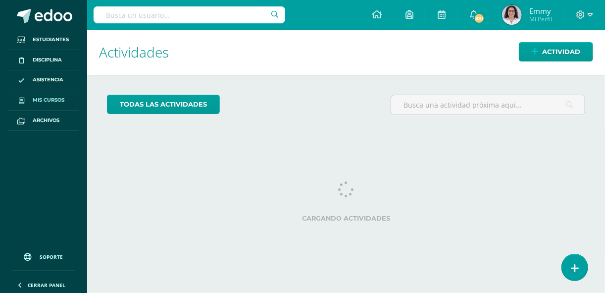
click at [57, 99] on span "Mis cursos" at bounding box center [49, 100] width 32 height 8
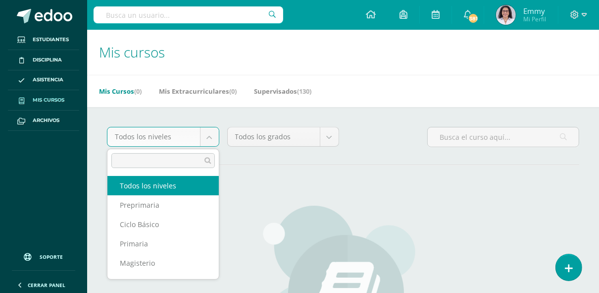
click at [213, 133] on body "Estudiantes Disciplina Asistencia Mis cursos Archivos Soporte Ayuda Reportar un…" at bounding box center [299, 237] width 599 height 474
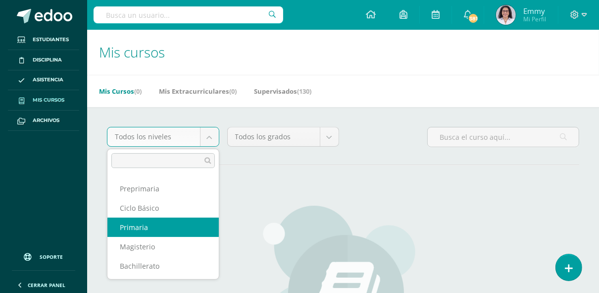
scroll to position [16, 0]
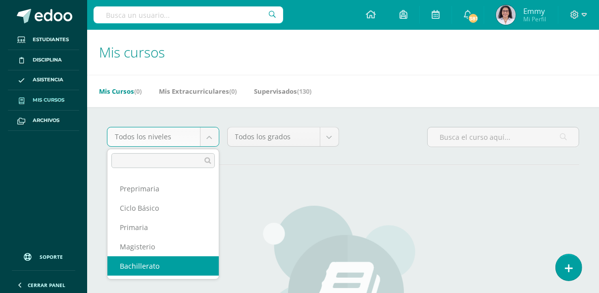
select select "9"
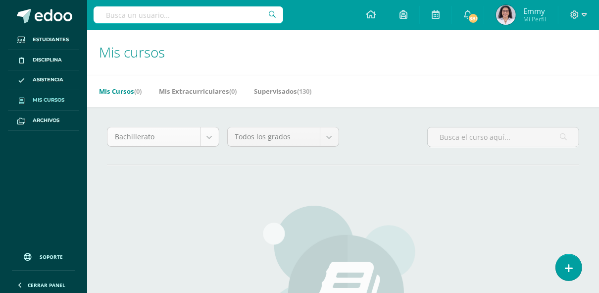
scroll to position [13, 0]
click at [212, 137] on body "Estudiantes Disciplina Asistencia Mis cursos Archivos Soporte Ayuda Reportar un…" at bounding box center [299, 237] width 599 height 474
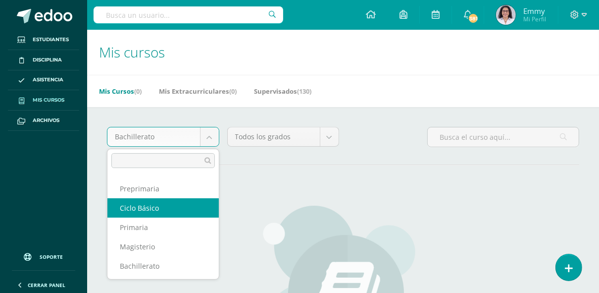
scroll to position [16, 0]
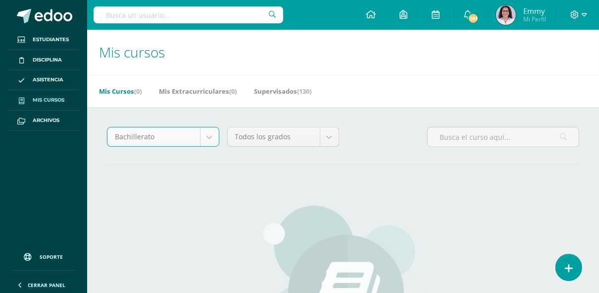
click at [332, 135] on body "Estudiantes Disciplina Asistencia Mis cursos Archivos Soporte Ayuda Reportar un…" at bounding box center [299, 237] width 599 height 474
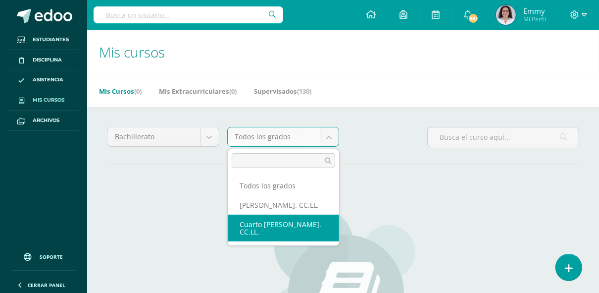
drag, startPoint x: 295, startPoint y: 228, endPoint x: 287, endPoint y: 234, distance: 10.7
select select "24"
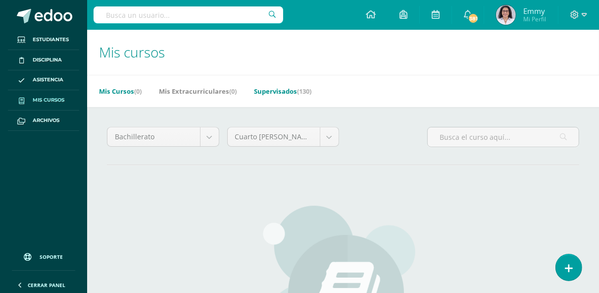
click at [288, 88] on link "Supervisados (130)" at bounding box center [282, 91] width 57 height 16
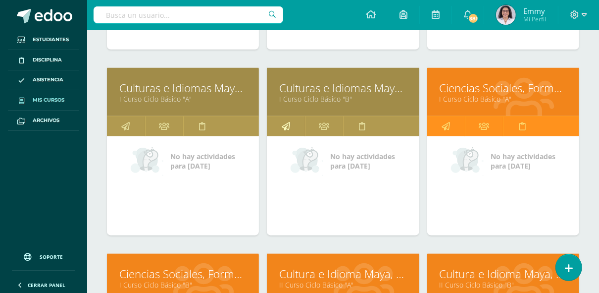
scroll to position [3276, 0]
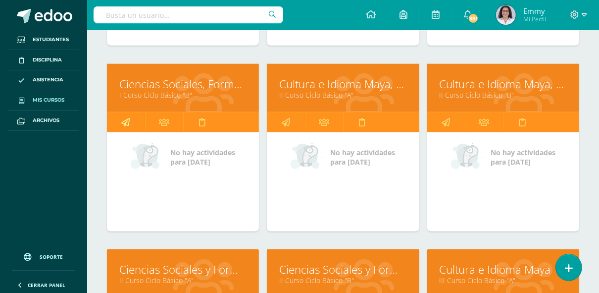
click at [125, 112] on icon at bounding box center [125, 121] width 8 height 19
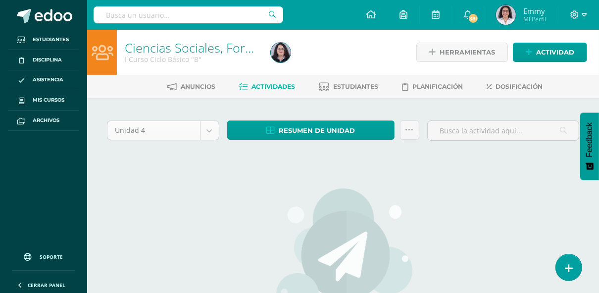
click at [212, 133] on body "Estudiantes Disciplina Asistencia Mis cursos Archivos Soporte Ayuda Reportar un…" at bounding box center [299, 214] width 599 height 428
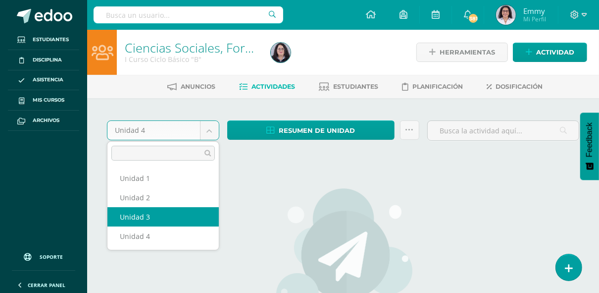
select select "Unidad 3"
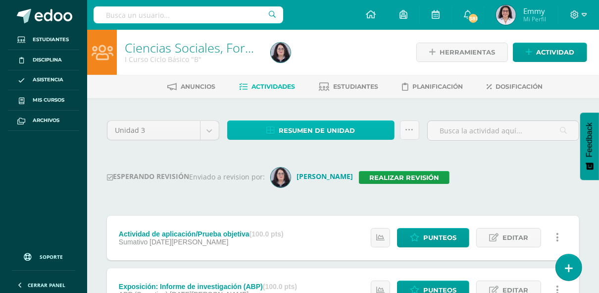
click at [337, 122] on span "Resumen de unidad" at bounding box center [317, 130] width 76 height 18
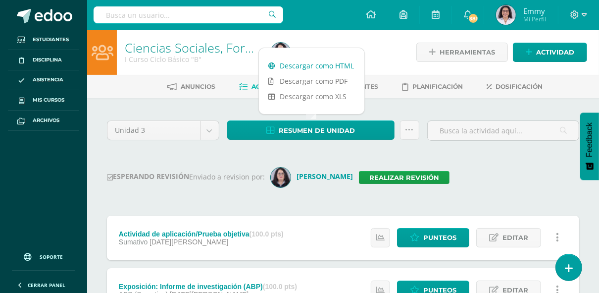
click at [323, 65] on link "Descargar como HTML" at bounding box center [311, 65] width 105 height 15
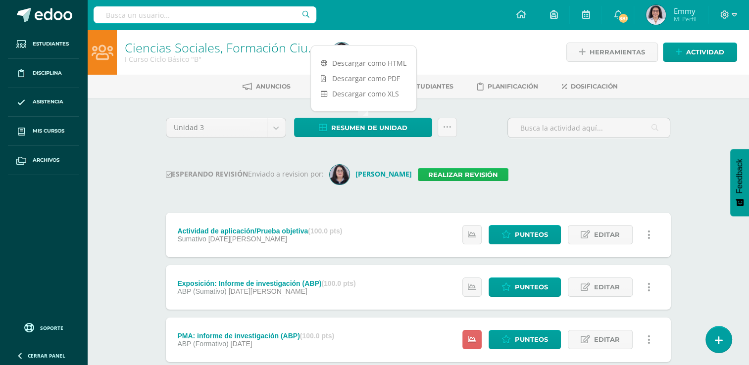
click at [450, 173] on link "Realizar revisión" at bounding box center [463, 174] width 91 height 13
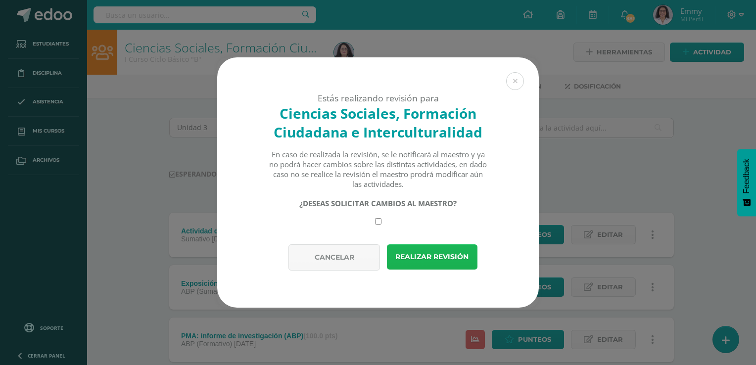
click at [404, 258] on button "Realizar revisión" at bounding box center [432, 256] width 91 height 25
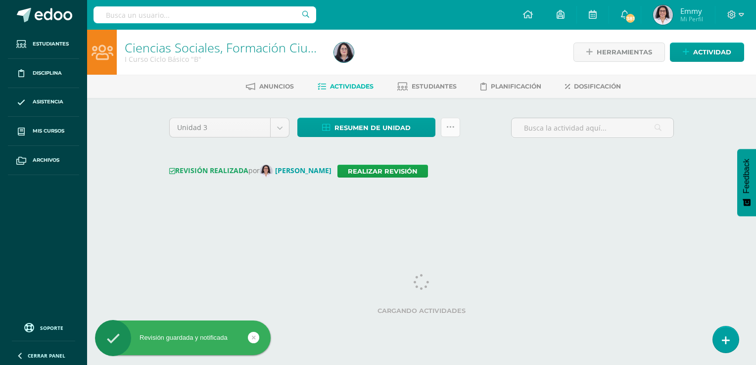
click at [454, 124] on icon at bounding box center [450, 127] width 8 height 8
click at [452, 128] on icon at bounding box center [450, 127] width 8 height 8
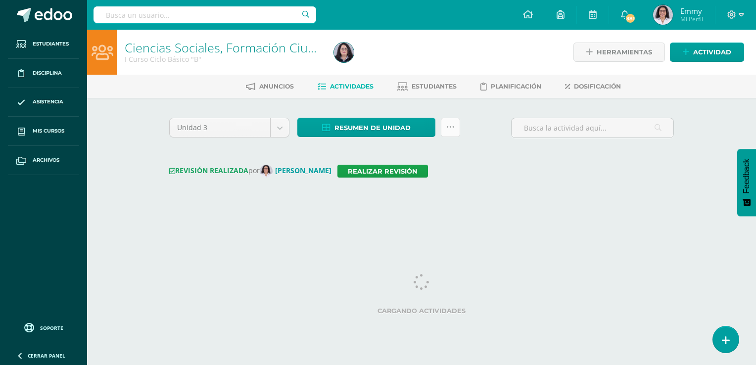
click at [457, 126] on link at bounding box center [450, 127] width 19 height 19
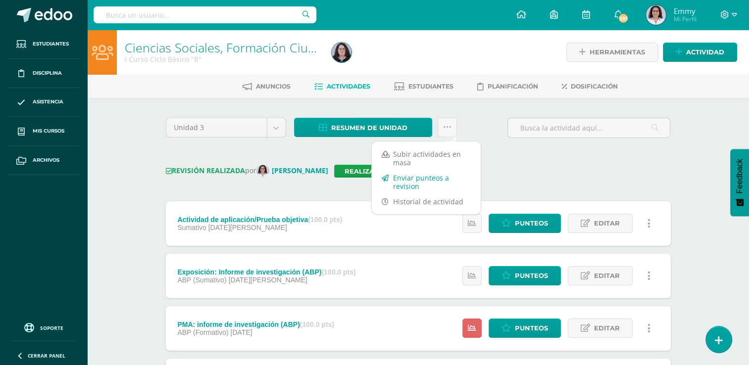
click at [435, 175] on link "Enviar punteos a revision" at bounding box center [426, 182] width 109 height 24
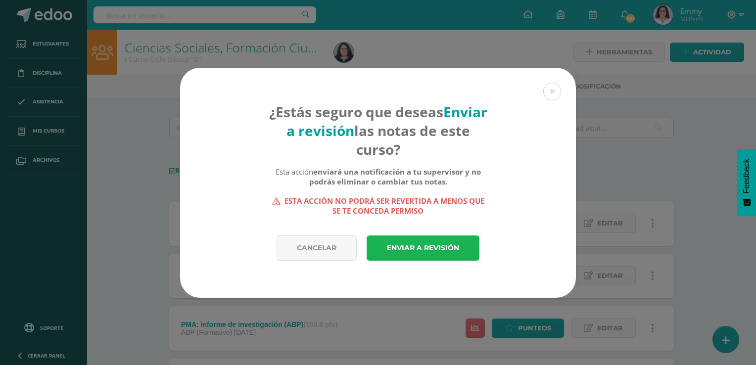
click at [412, 243] on link "Enviar a revisión" at bounding box center [423, 248] width 113 height 25
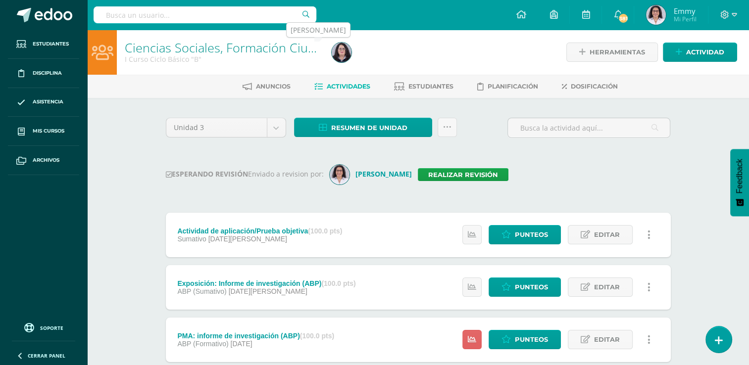
click at [347, 55] on img at bounding box center [342, 53] width 20 height 20
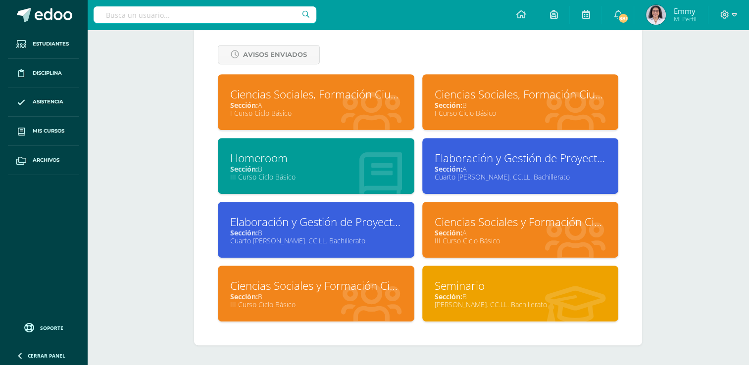
scroll to position [422, 0]
click at [362, 113] on div "I Curso Ciclo Básico" at bounding box center [316, 112] width 172 height 9
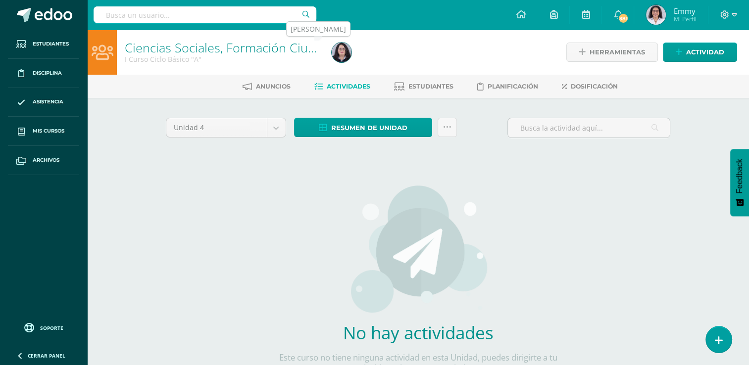
click at [344, 47] on img at bounding box center [342, 53] width 20 height 20
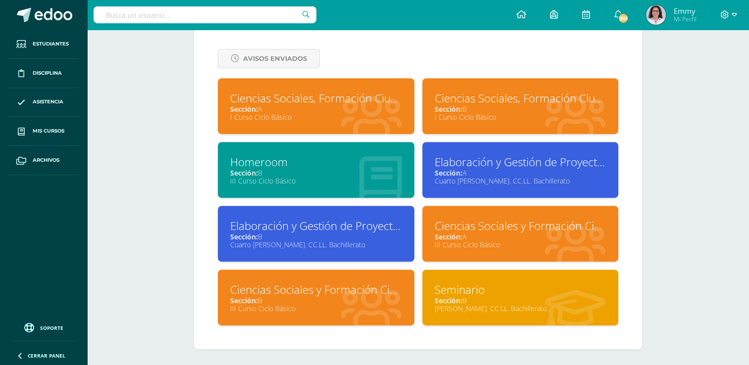
scroll to position [422, 0]
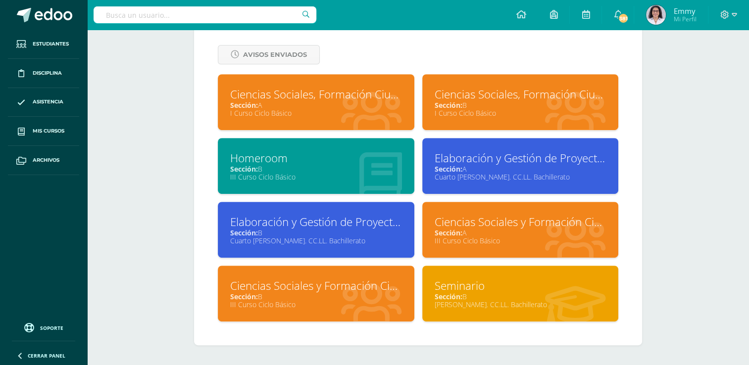
click at [335, 105] on div "Sección: A" at bounding box center [316, 104] width 172 height 9
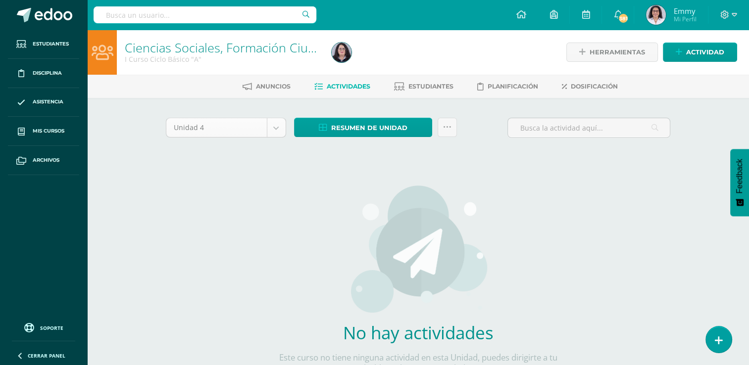
click at [277, 124] on body "Estudiantes Disciplina Asistencia Mis cursos Archivos Soporte Ayuda Reportar un…" at bounding box center [374, 212] width 749 height 425
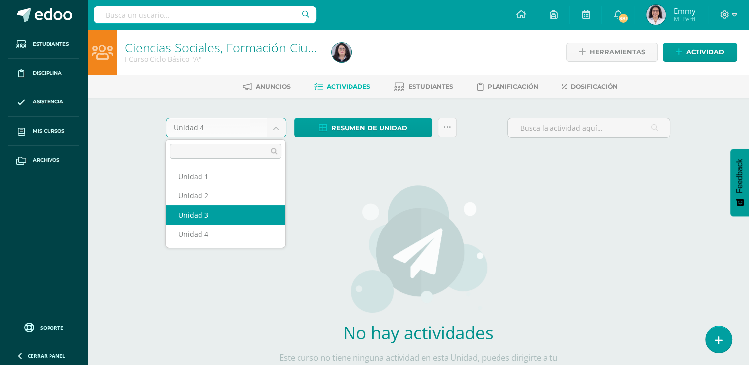
select select "Unidad 3"
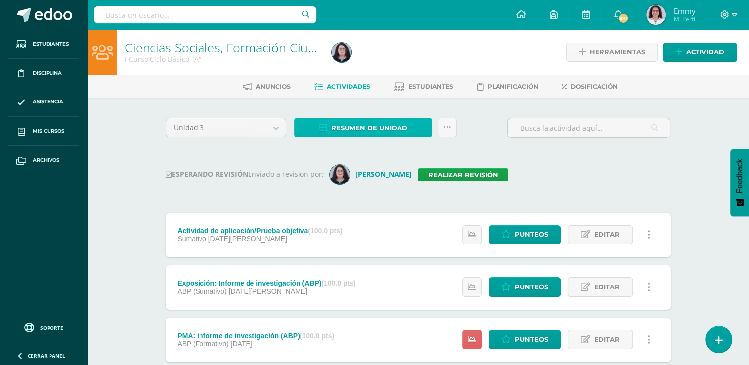
click at [388, 127] on span "Resumen de unidad" at bounding box center [369, 128] width 76 height 18
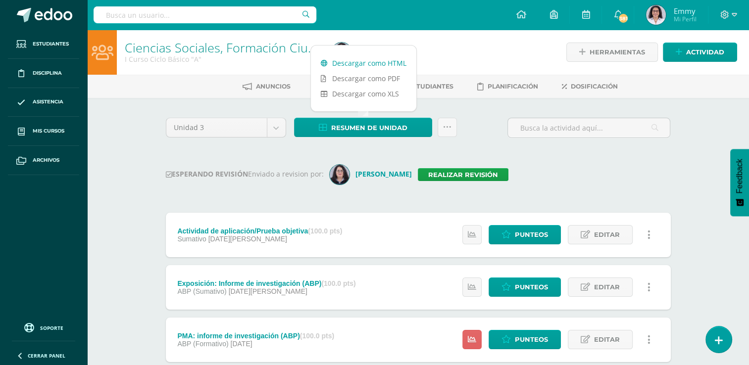
click at [360, 61] on link "Descargar como HTML" at bounding box center [363, 62] width 105 height 15
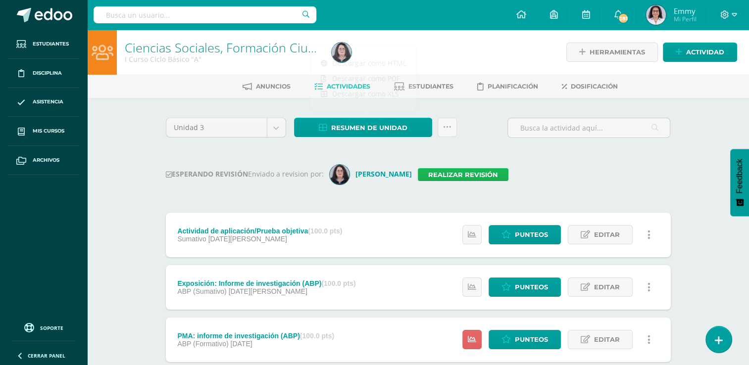
click at [452, 175] on link "Realizar revisión" at bounding box center [463, 174] width 91 height 13
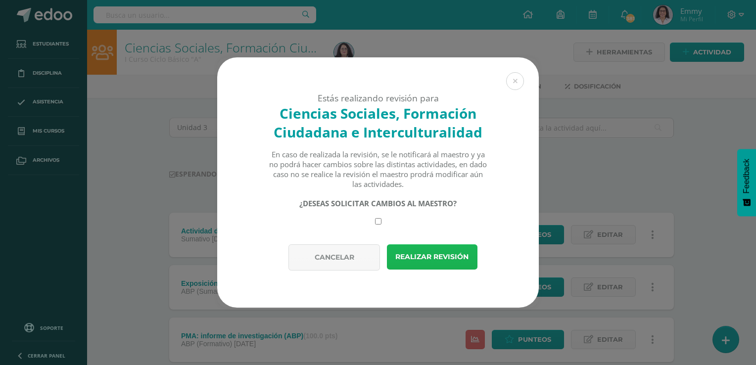
click at [416, 266] on button "Realizar revisión" at bounding box center [432, 256] width 91 height 25
click at [423, 255] on button "Realizar revisión" at bounding box center [432, 256] width 91 height 25
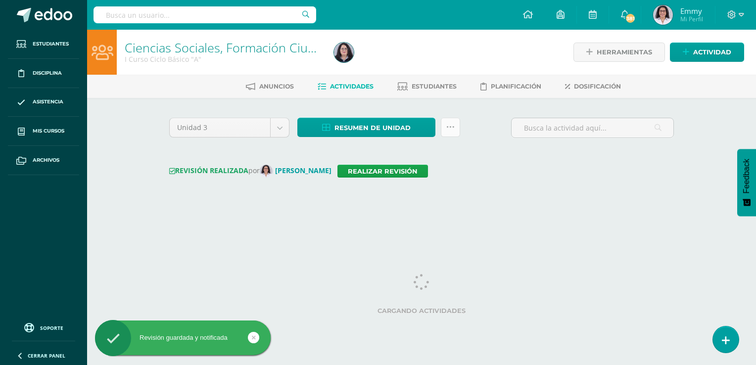
click at [456, 121] on link at bounding box center [450, 127] width 19 height 19
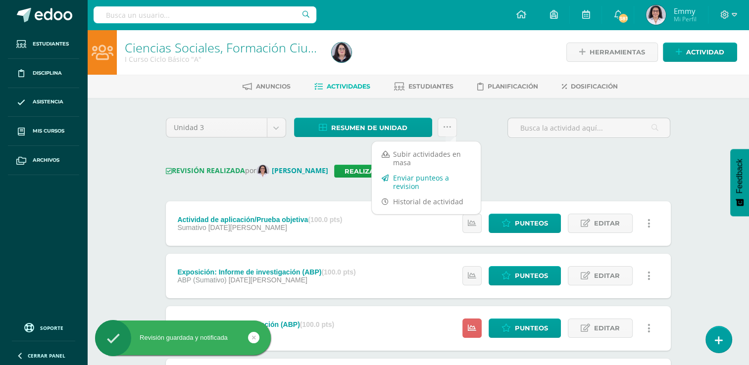
click at [434, 176] on link "Enviar punteos a revision" at bounding box center [426, 182] width 109 height 24
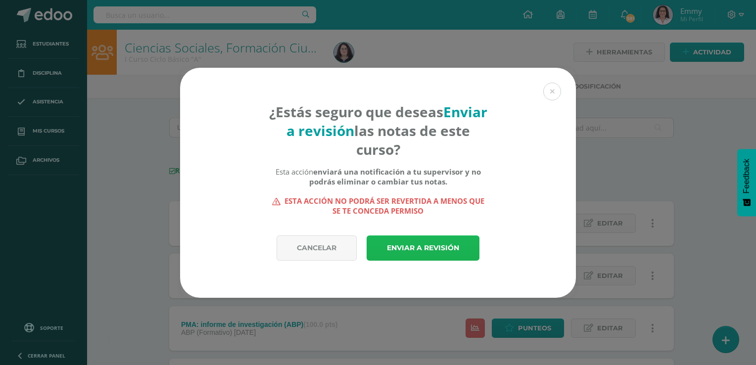
click at [412, 244] on link "Enviar a revisión" at bounding box center [423, 248] width 113 height 25
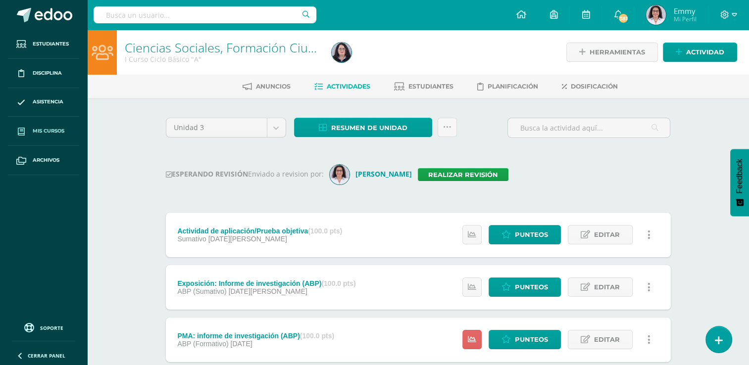
click at [52, 126] on link "Mis cursos" at bounding box center [43, 131] width 71 height 29
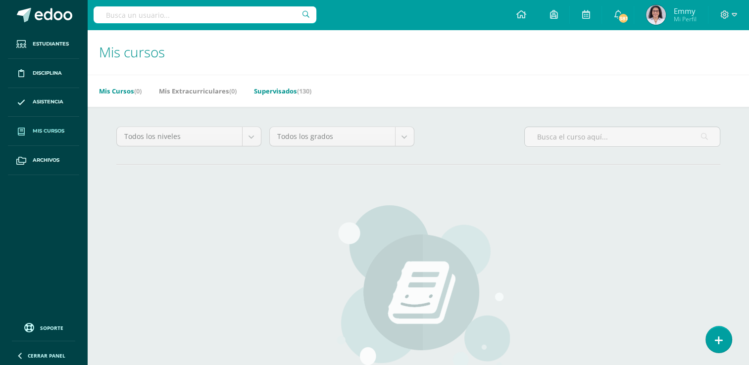
click at [291, 89] on link "Supervisados (130)" at bounding box center [282, 91] width 57 height 16
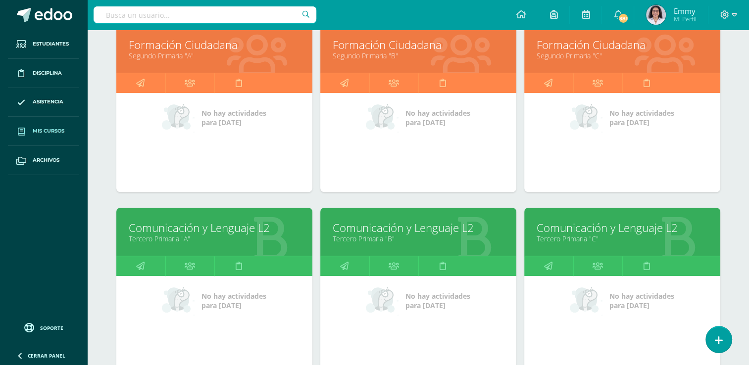
scroll to position [776, 0]
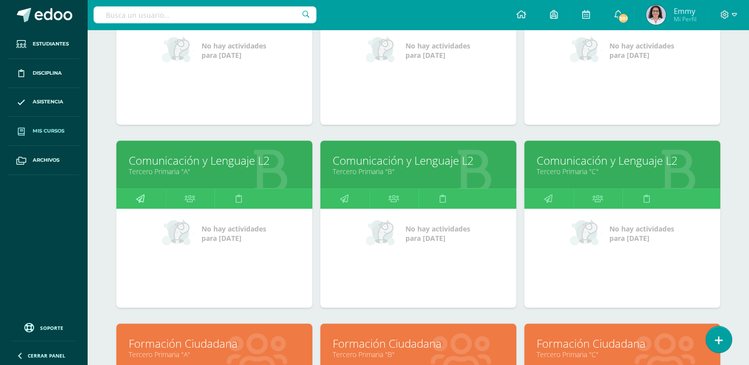
click at [139, 195] on icon at bounding box center [140, 198] width 8 height 19
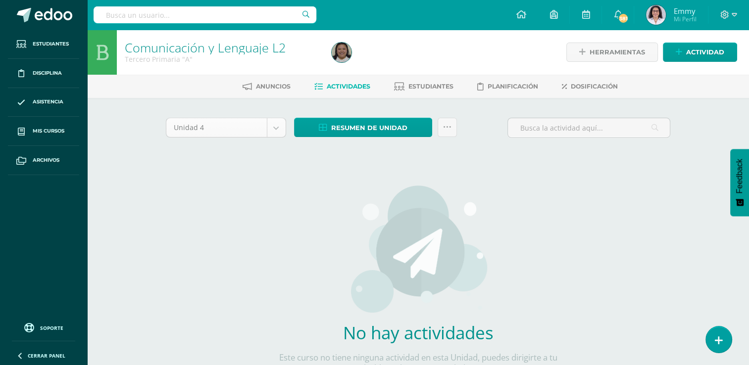
click at [277, 128] on body "Estudiantes Disciplina Asistencia Mis cursos Archivos Soporte Ayuda Reportar un…" at bounding box center [374, 212] width 749 height 425
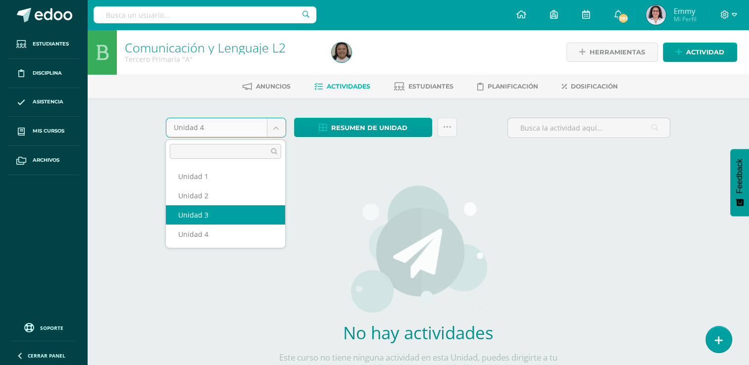
select select "Unidad 3"
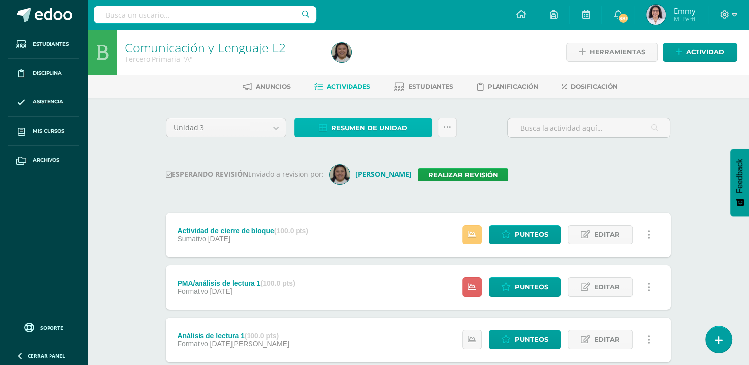
click at [394, 122] on span "Resumen de unidad" at bounding box center [369, 128] width 76 height 18
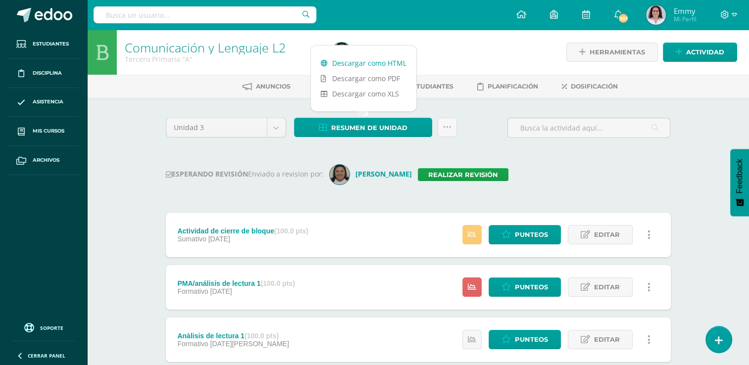
click at [374, 63] on link "Descargar como HTML" at bounding box center [363, 62] width 105 height 15
click at [115, 140] on div "Comunicación y Lenguaje L2 Tercero Primaria "A" Herramientas Detalle de asisten…" at bounding box center [418, 334] width 662 height 608
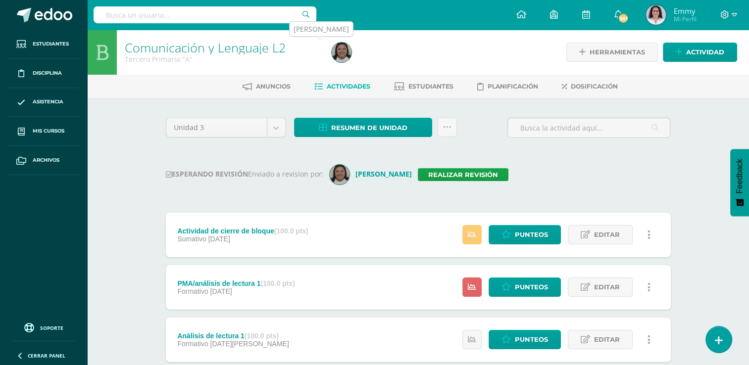
click at [347, 52] on img at bounding box center [342, 53] width 20 height 20
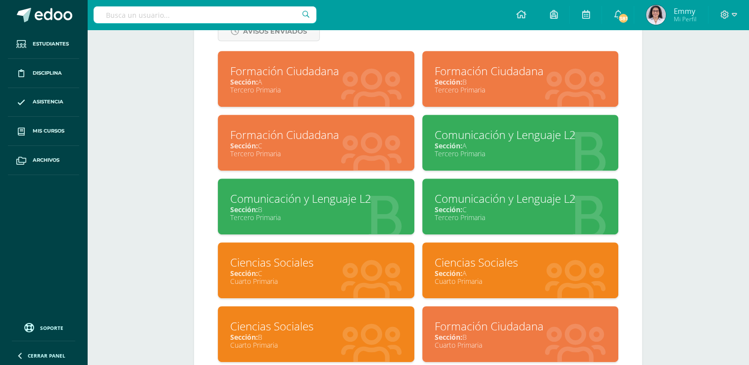
scroll to position [445, 0]
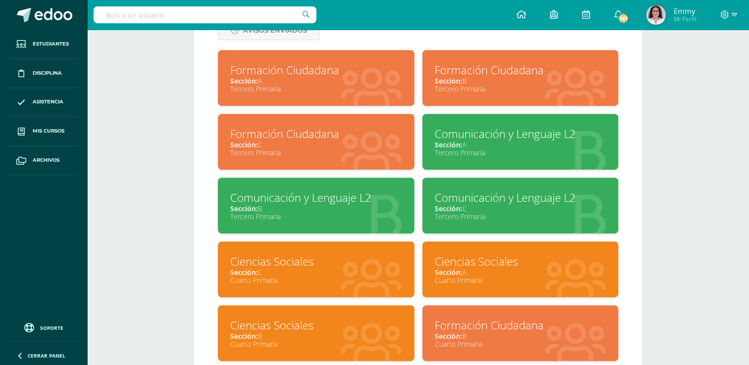
click at [321, 208] on div "Sección: B" at bounding box center [316, 208] width 172 height 9
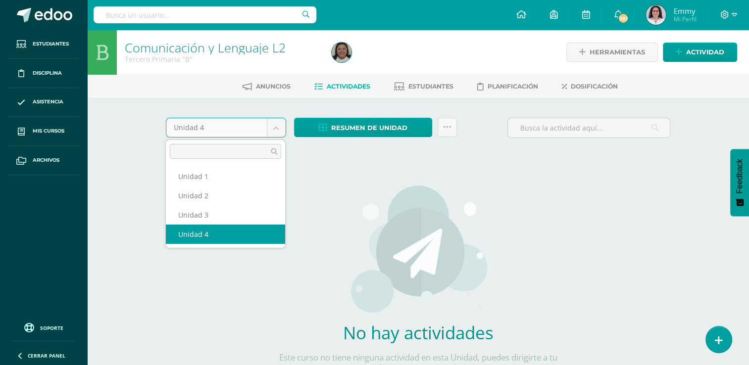
click at [279, 126] on body "Estudiantes Disciplina Asistencia Mis cursos Archivos Soporte Ayuda Reportar un…" at bounding box center [374, 212] width 749 height 425
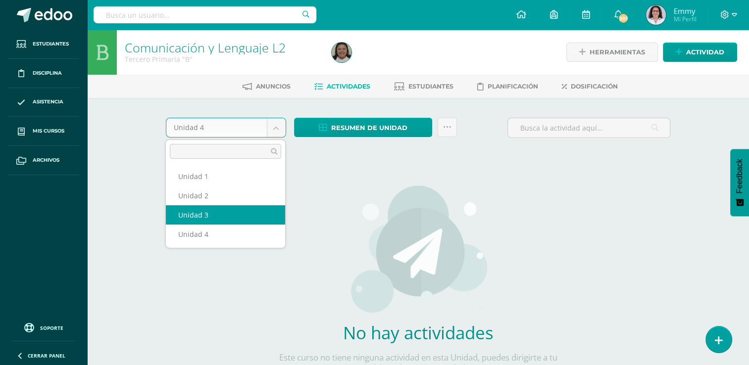
select select "Unidad 3"
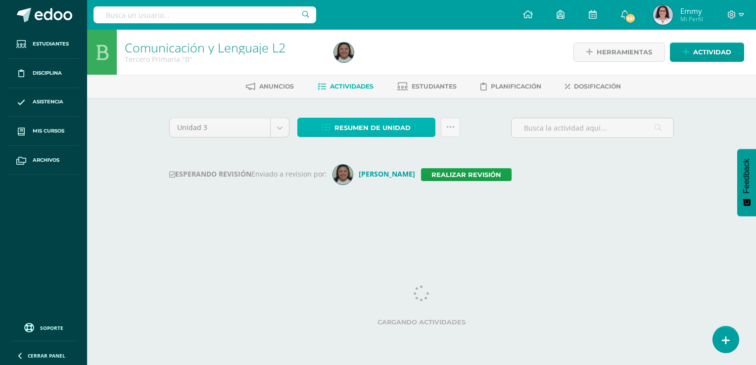
click at [370, 126] on span "Resumen de unidad" at bounding box center [373, 128] width 76 height 18
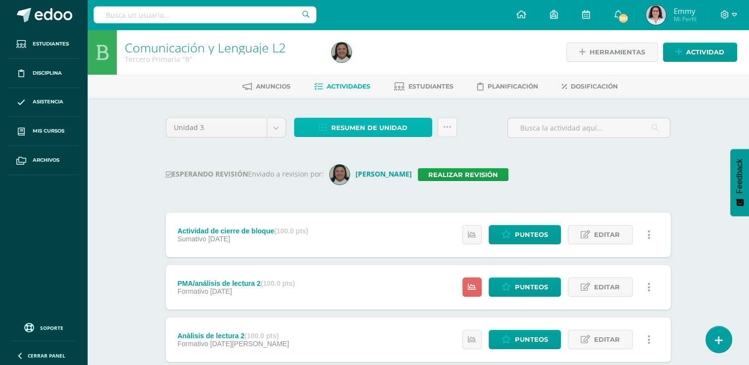
click at [370, 122] on span "Resumen de unidad" at bounding box center [369, 128] width 76 height 18
click at [369, 128] on span "Resumen de unidad" at bounding box center [369, 128] width 76 height 18
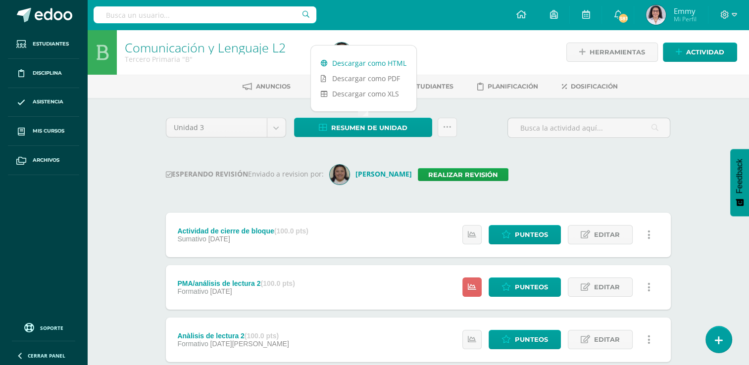
click at [376, 58] on link "Descargar como HTML" at bounding box center [363, 62] width 105 height 15
click at [141, 119] on div "Comunicación y Lenguaje L2 Tercero Primaria "B" Herramientas Detalle de asisten…" at bounding box center [418, 334] width 662 height 608
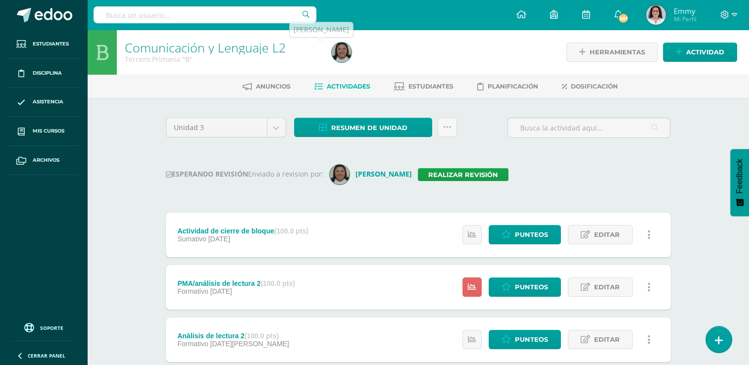
click at [349, 52] on img at bounding box center [342, 53] width 20 height 20
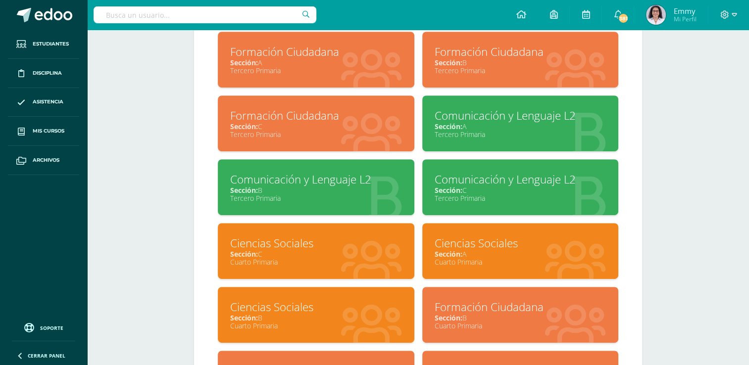
scroll to position [495, 0]
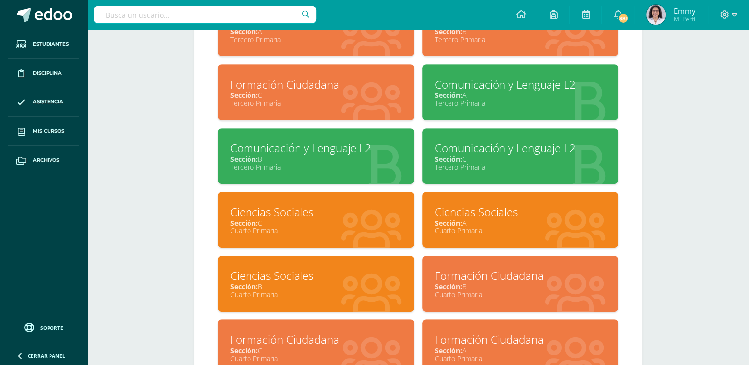
click at [481, 157] on div "Sección: C" at bounding box center [521, 158] width 172 height 9
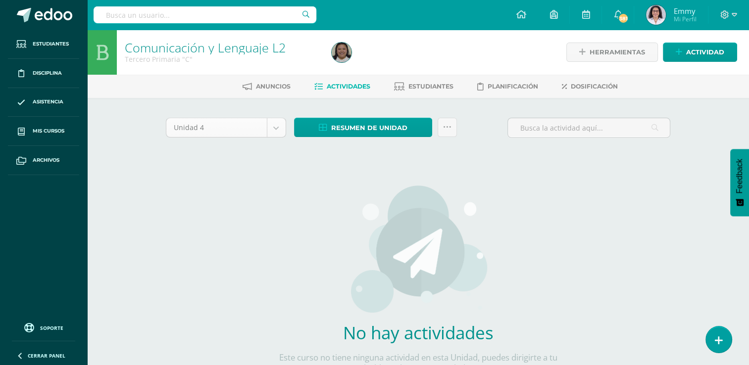
click at [281, 132] on body "Estudiantes Disciplina Asistencia Mis cursos Archivos Soporte Ayuda Reportar un…" at bounding box center [374, 212] width 749 height 425
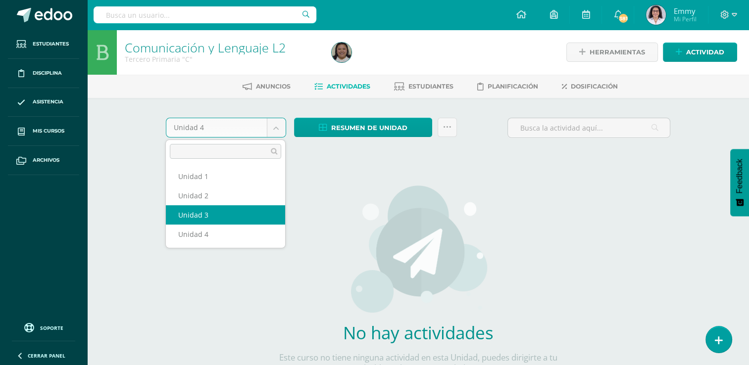
select select "Unidad 3"
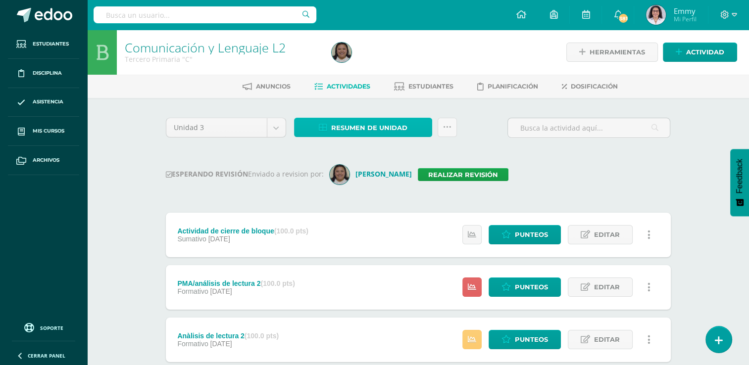
click at [397, 130] on span "Resumen de unidad" at bounding box center [369, 128] width 76 height 18
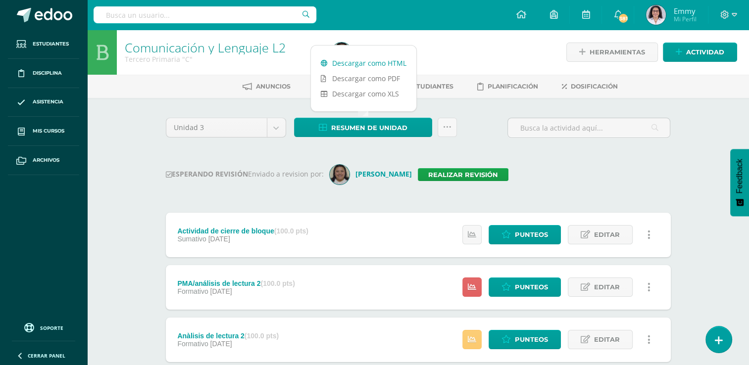
click at [376, 63] on link "Descargar como HTML" at bounding box center [363, 62] width 105 height 15
click at [134, 181] on div "Comunicación y Lenguaje L2 Tercero Primaria "C" Herramientas Detalle de asisten…" at bounding box center [418, 334] width 662 height 608
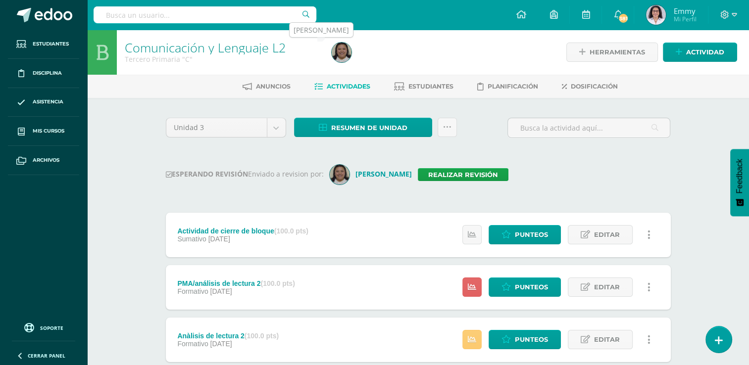
click at [342, 57] on img at bounding box center [342, 53] width 20 height 20
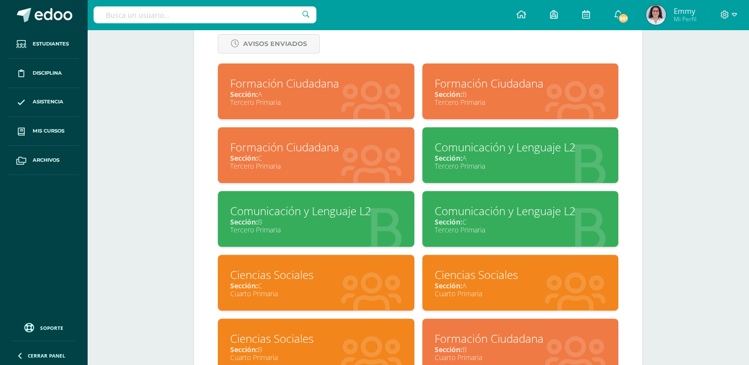
scroll to position [445, 0]
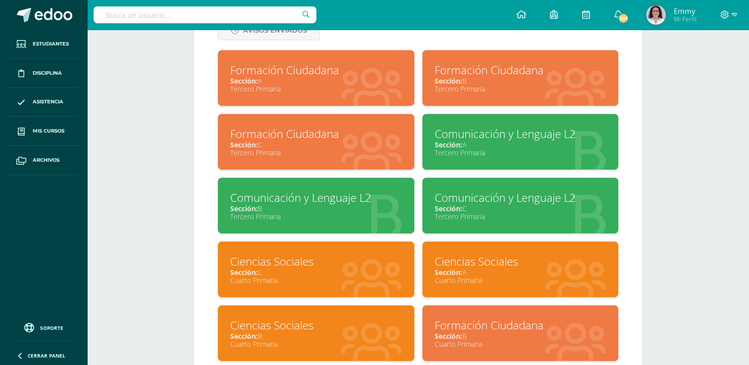
click at [366, 89] on div "Tercero Primaria" at bounding box center [316, 88] width 172 height 9
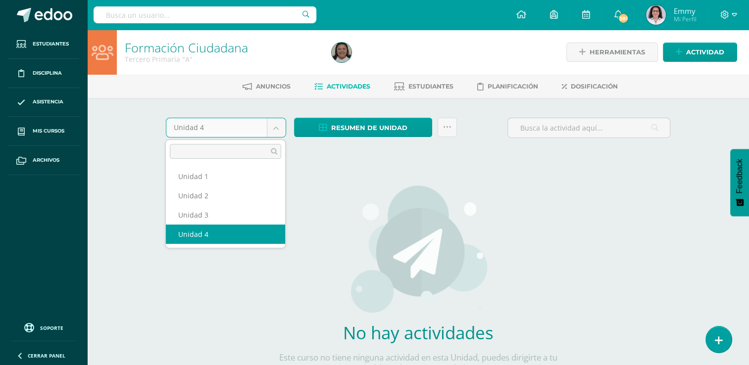
click at [281, 123] on body "Estudiantes Disciplina Asistencia Mis cursos Archivos Soporte Ayuda Reportar un…" at bounding box center [374, 212] width 749 height 425
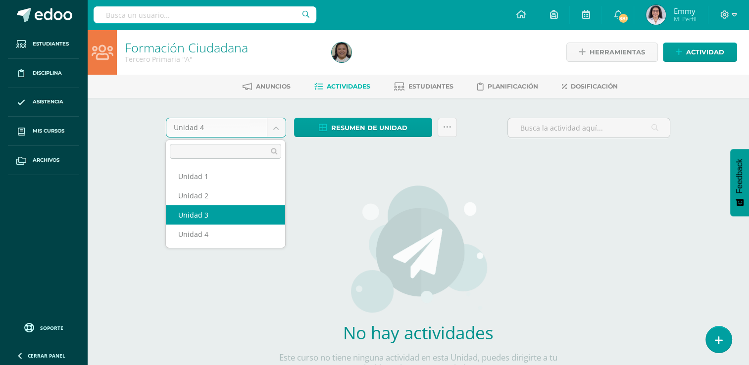
select select "Unidad 3"
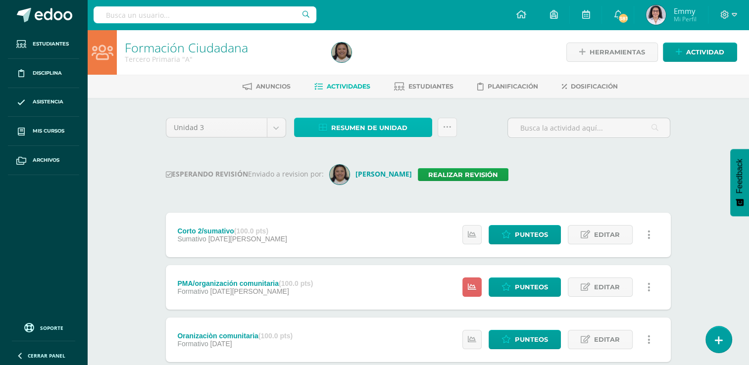
click at [386, 129] on span "Resumen de unidad" at bounding box center [369, 128] width 76 height 18
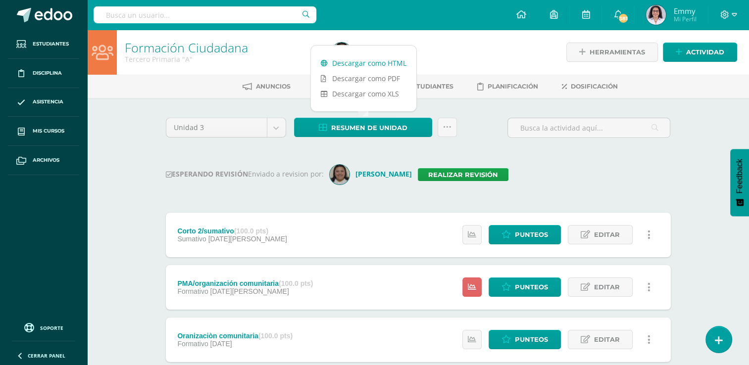
click at [374, 58] on link "Descargar como HTML" at bounding box center [363, 62] width 105 height 15
click at [275, 48] on h1 "Formación Ciudadana" at bounding box center [222, 48] width 195 height 14
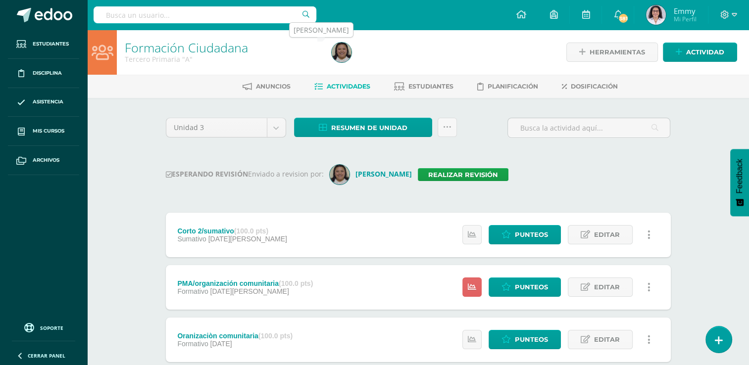
click at [341, 55] on img at bounding box center [342, 53] width 20 height 20
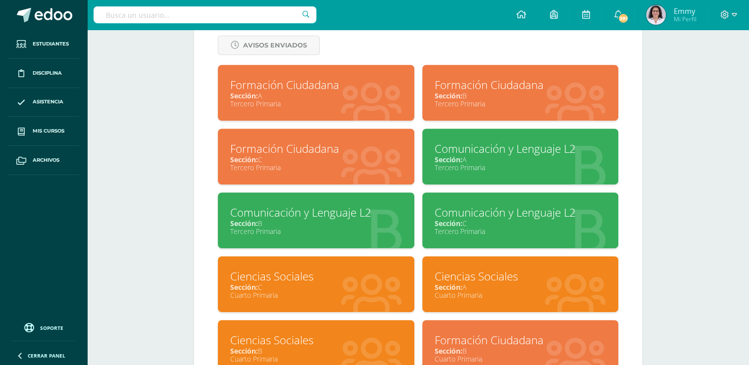
scroll to position [445, 0]
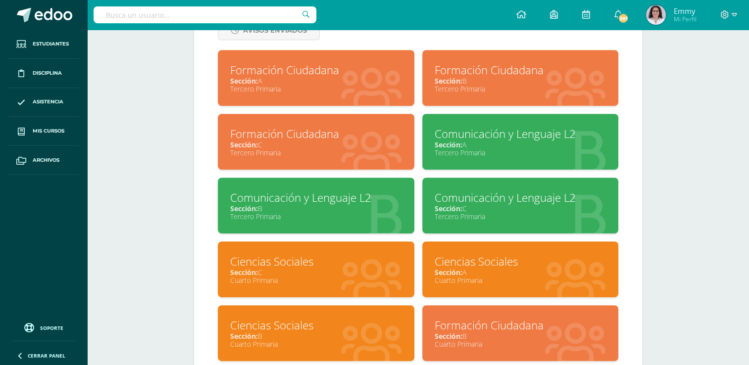
click at [465, 70] on div "Formación Ciudadana" at bounding box center [521, 69] width 172 height 15
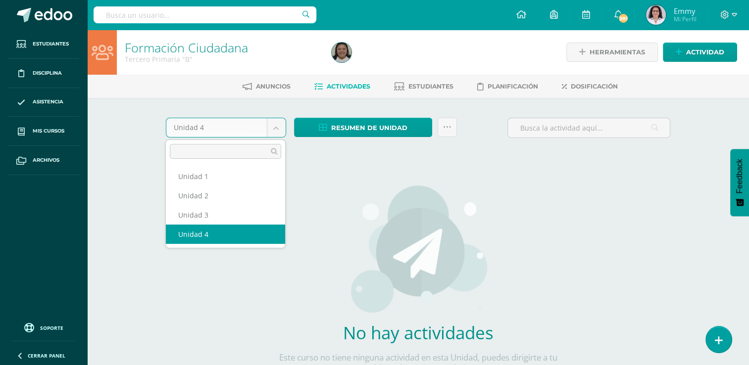
click at [280, 124] on body "Estudiantes Disciplina Asistencia Mis cursos Archivos Soporte Ayuda Reportar un…" at bounding box center [374, 212] width 749 height 425
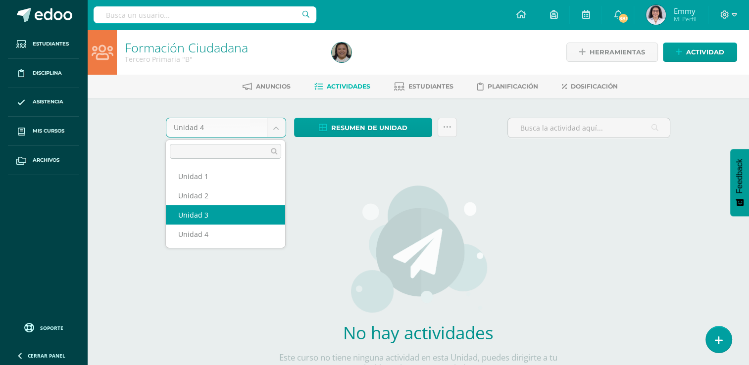
select select "Unidad 3"
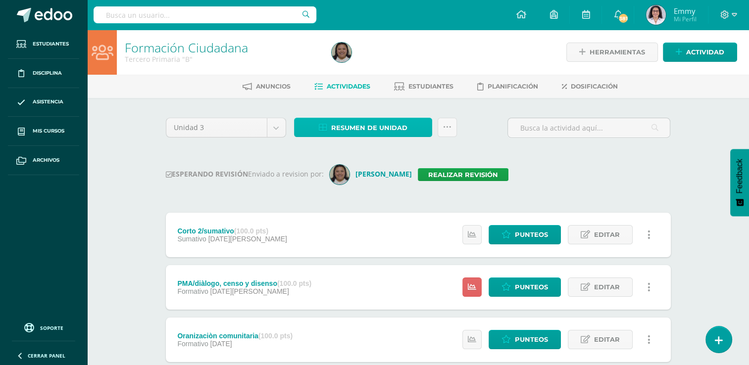
click at [378, 125] on span "Resumen de unidad" at bounding box center [369, 128] width 76 height 18
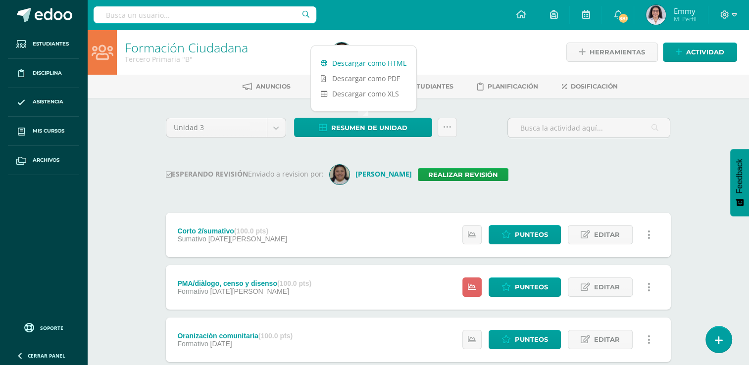
click at [367, 59] on link "Descargar como HTML" at bounding box center [363, 62] width 105 height 15
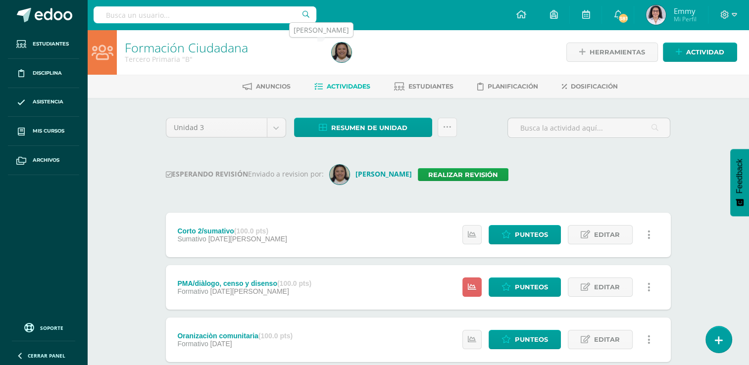
click at [342, 47] on img at bounding box center [342, 53] width 20 height 20
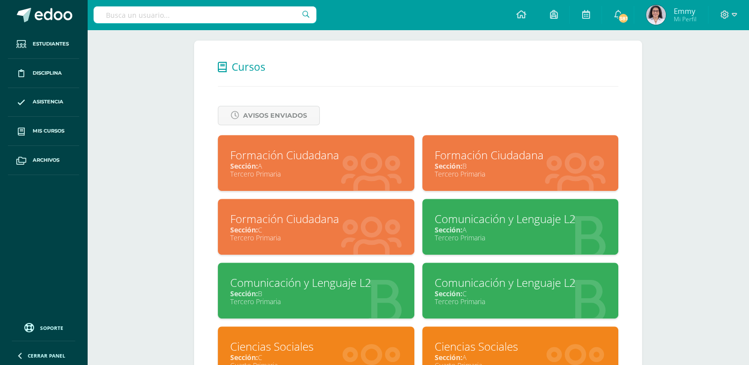
scroll to position [396, 0]
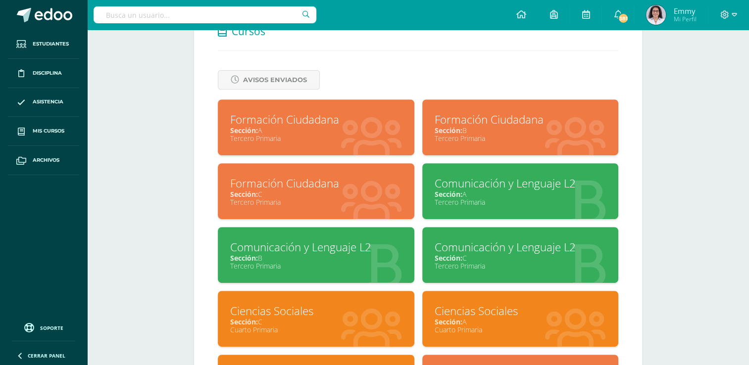
click at [370, 185] on div "Formación Ciudadana" at bounding box center [316, 183] width 172 height 15
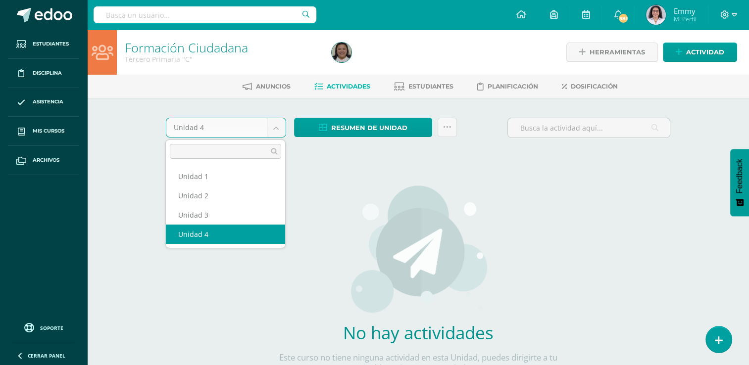
click at [284, 126] on body "Estudiantes Disciplina Asistencia Mis cursos Archivos Soporte Ayuda Reportar un…" at bounding box center [374, 212] width 749 height 425
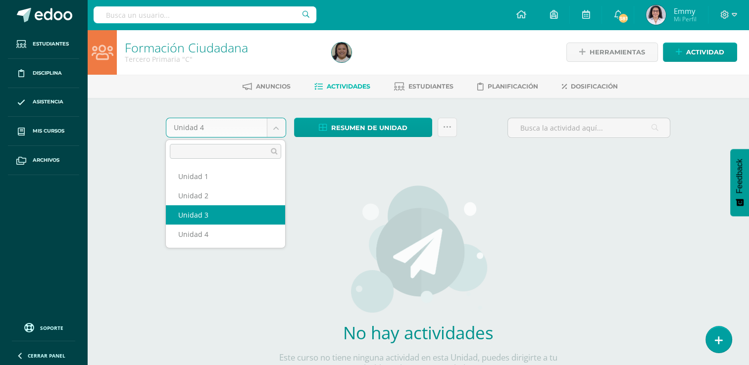
select select "Unidad 3"
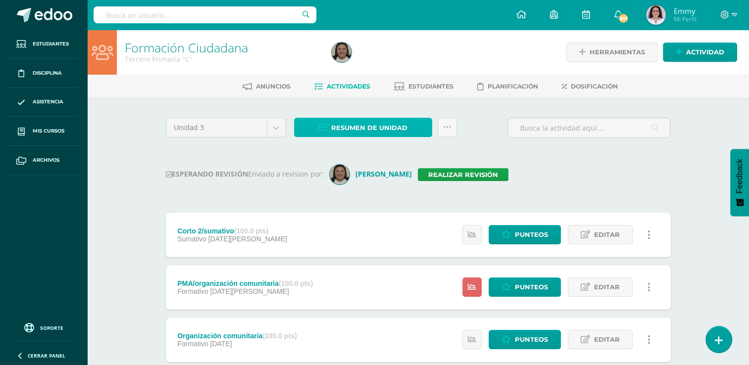
click at [395, 125] on span "Resumen de unidad" at bounding box center [369, 128] width 76 height 18
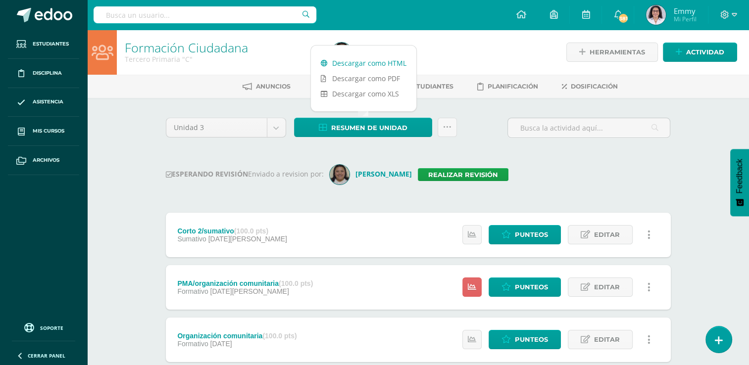
click at [379, 59] on link "Descargar como HTML" at bounding box center [363, 62] width 105 height 15
click at [344, 177] on img at bounding box center [340, 175] width 20 height 20
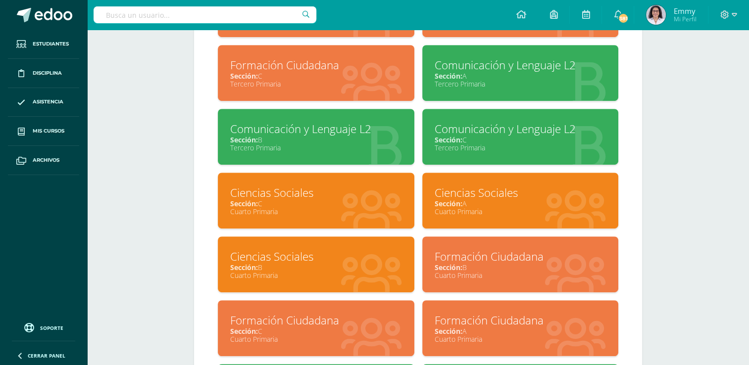
scroll to position [544, 0]
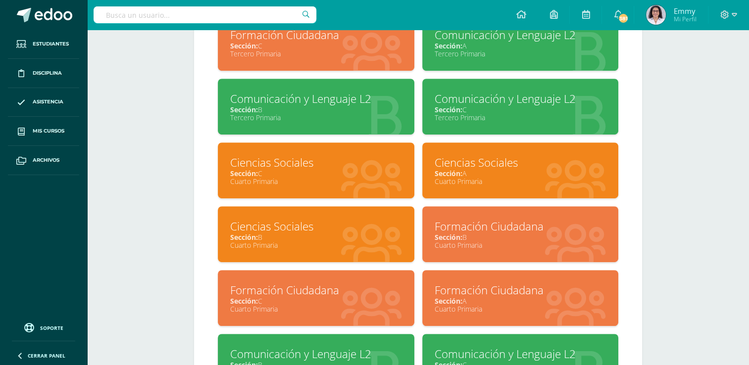
click at [513, 179] on div "Cuarto Primaria" at bounding box center [521, 181] width 172 height 9
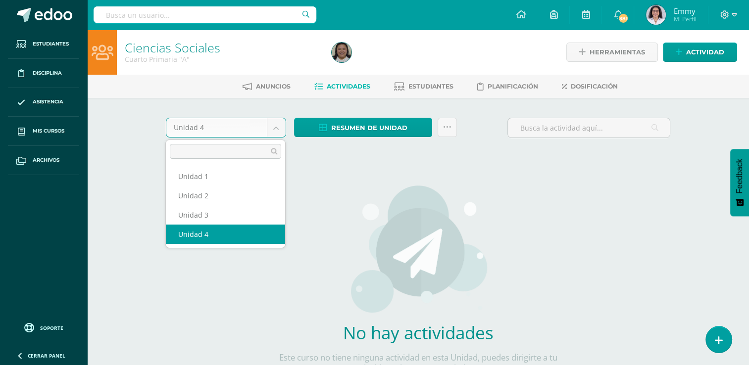
click at [283, 122] on body "Estudiantes Disciplina Asistencia Mis cursos Archivos Soporte Ayuda Reportar un…" at bounding box center [374, 212] width 749 height 425
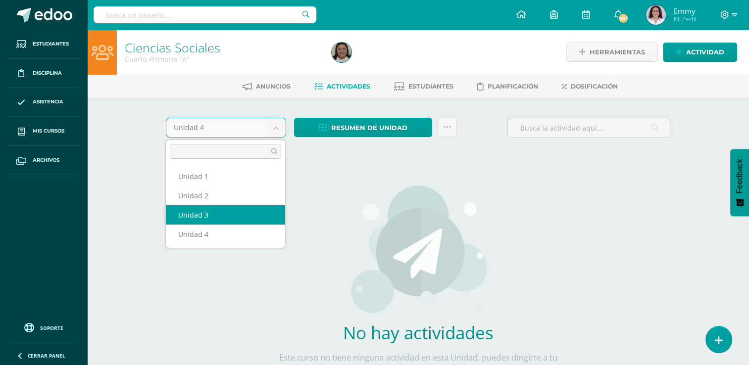
select select "Unidad 3"
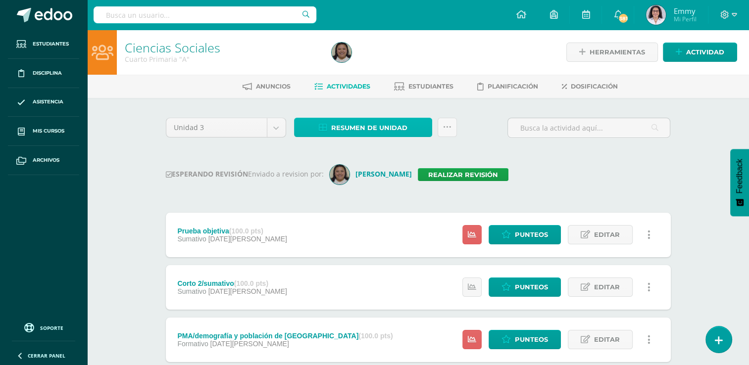
click at [388, 125] on span "Resumen de unidad" at bounding box center [369, 128] width 76 height 18
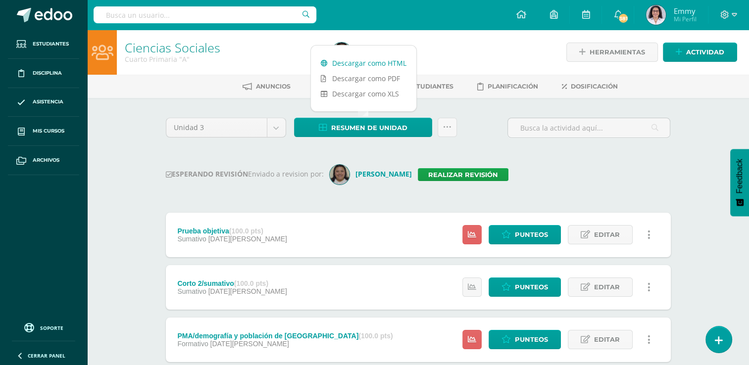
click at [352, 56] on link "Descargar como HTML" at bounding box center [363, 62] width 105 height 15
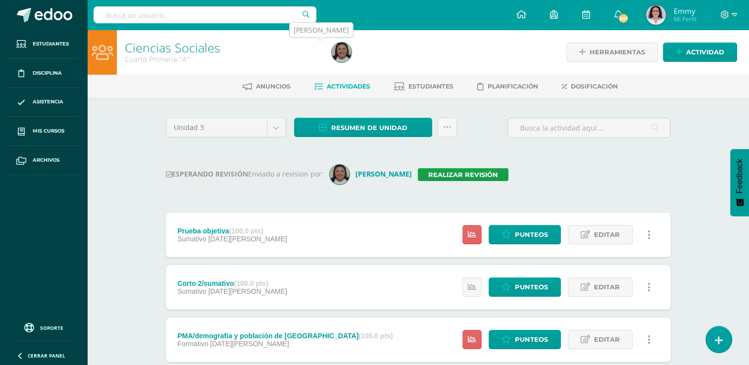
click at [338, 56] on img at bounding box center [342, 53] width 20 height 20
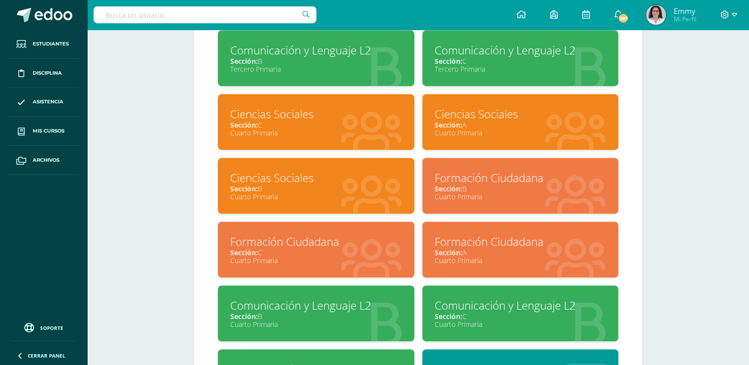
scroll to position [594, 0]
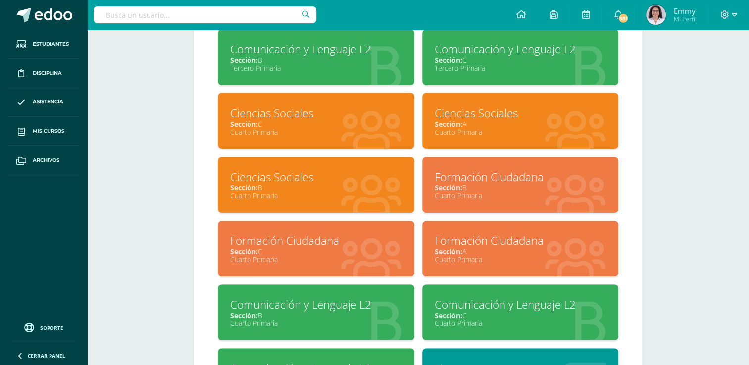
click at [377, 170] on div "Ciencias Sociales" at bounding box center [316, 176] width 172 height 15
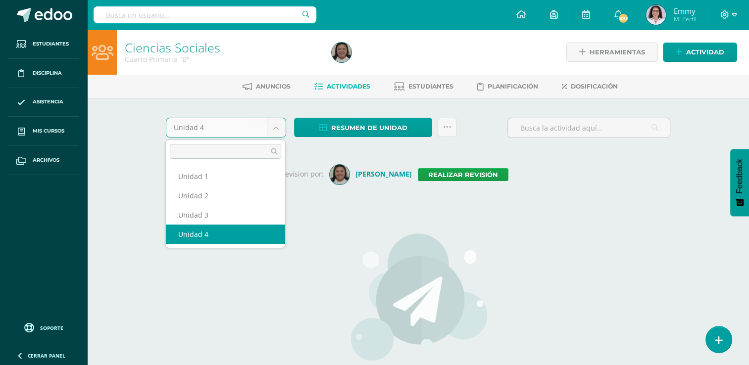
click at [277, 123] on body "Estudiantes Disciplina Asistencia Mis cursos Archivos Soporte Ayuda Reportar un…" at bounding box center [374, 236] width 749 height 473
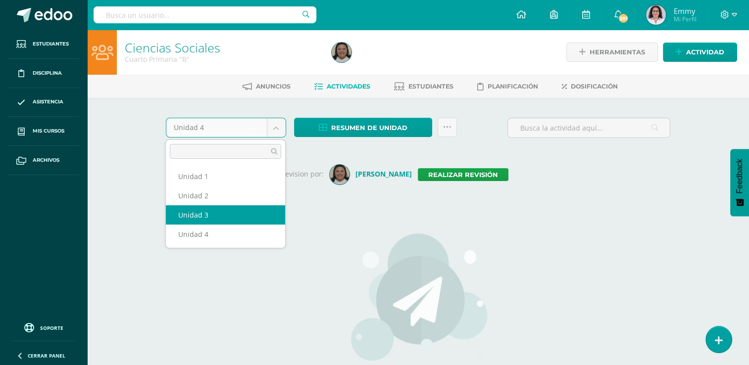
select select "Unidad 3"
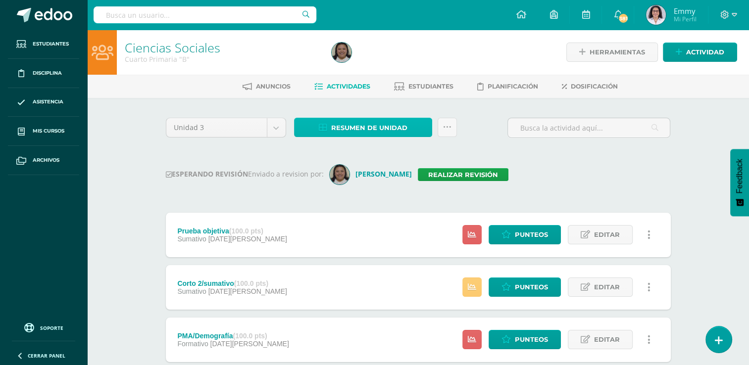
click at [365, 125] on span "Resumen de unidad" at bounding box center [369, 128] width 76 height 18
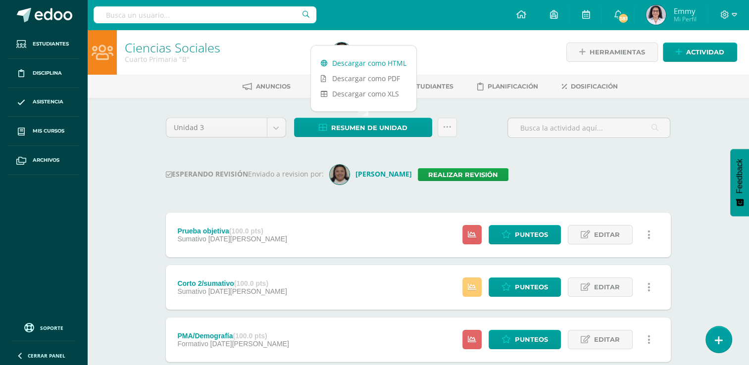
click at [359, 58] on link "Descargar como HTML" at bounding box center [363, 62] width 105 height 15
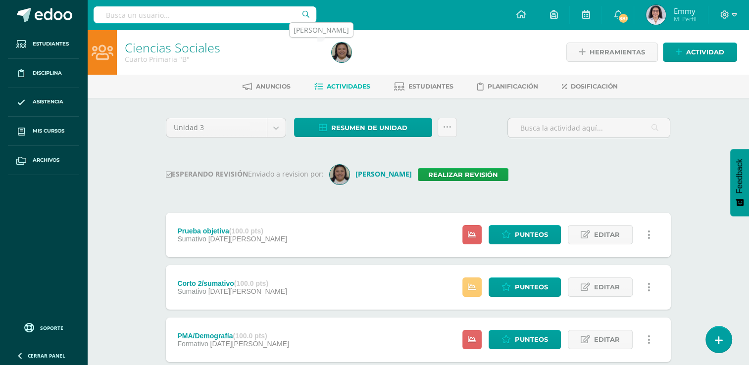
click at [344, 48] on img at bounding box center [342, 53] width 20 height 20
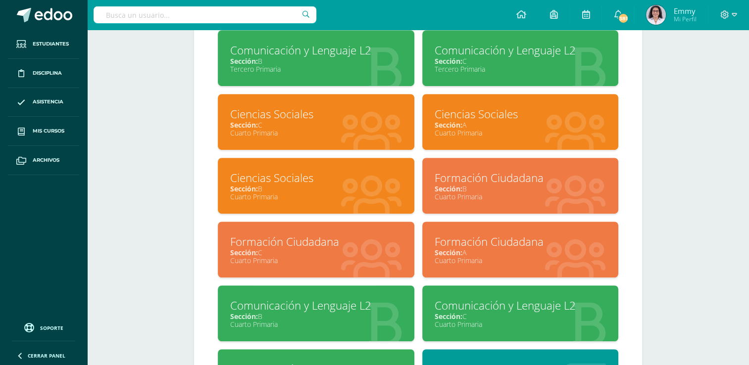
scroll to position [594, 0]
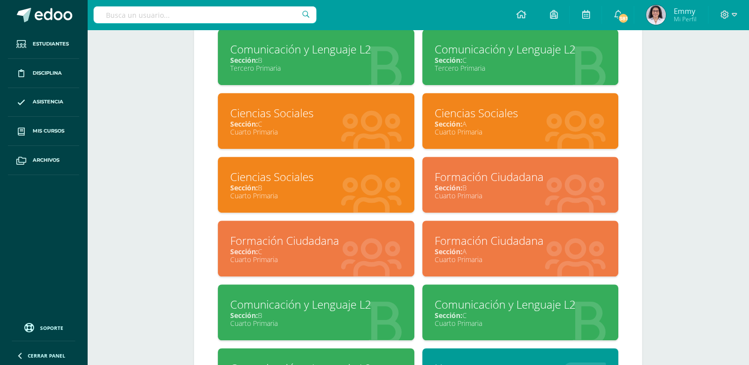
click at [278, 110] on div "Ciencias Sociales" at bounding box center [316, 112] width 172 height 15
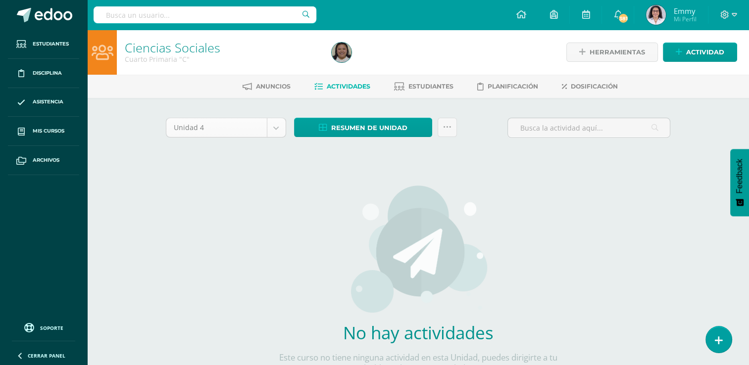
click at [279, 127] on body "Estudiantes Disciplina Asistencia Mis cursos Archivos Soporte Ayuda Reportar un…" at bounding box center [374, 212] width 749 height 425
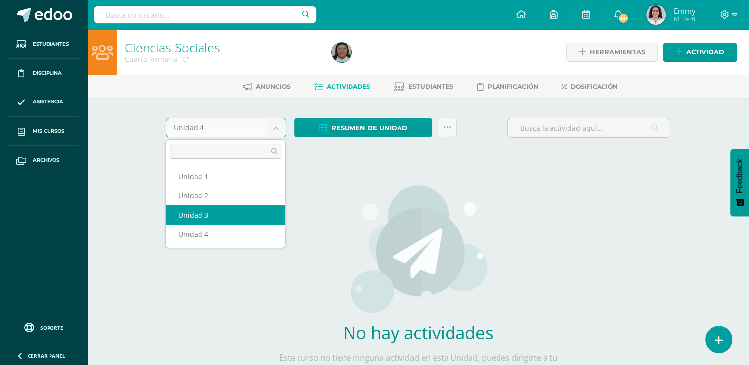
select select "Unidad 3"
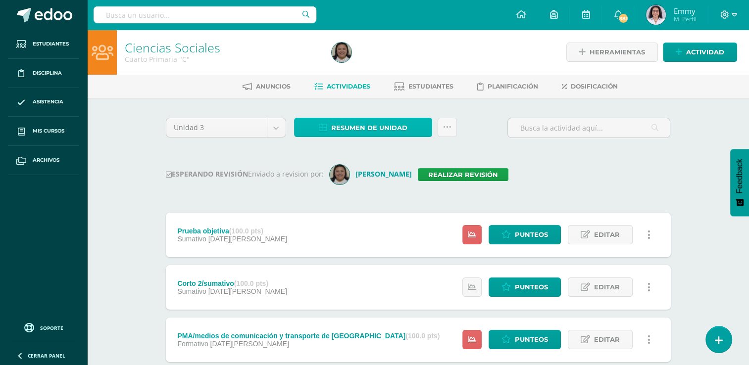
click at [385, 126] on span "Resumen de unidad" at bounding box center [369, 128] width 76 height 18
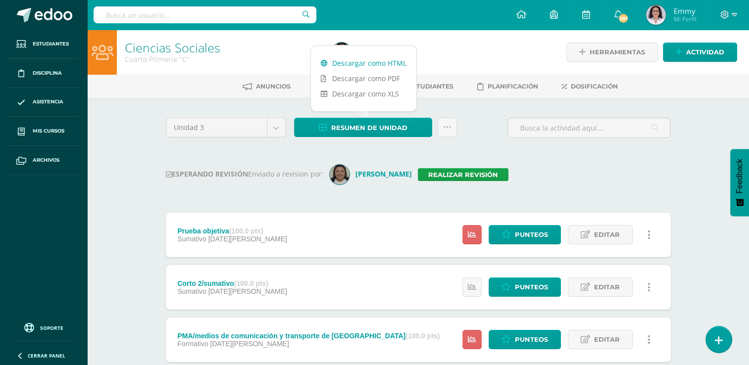
click at [374, 61] on link "Descargar como HTML" at bounding box center [363, 62] width 105 height 15
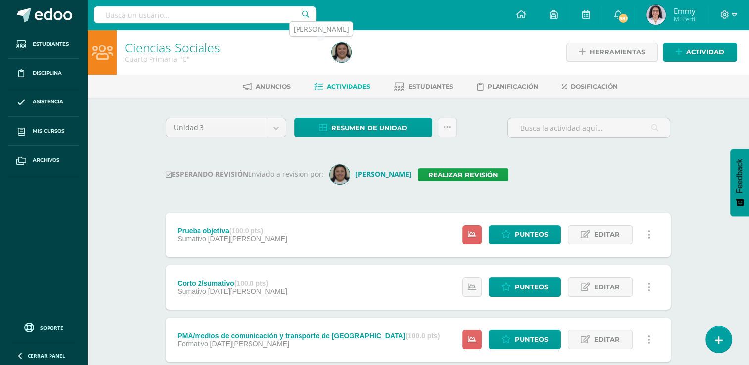
click at [337, 51] on img at bounding box center [342, 53] width 20 height 20
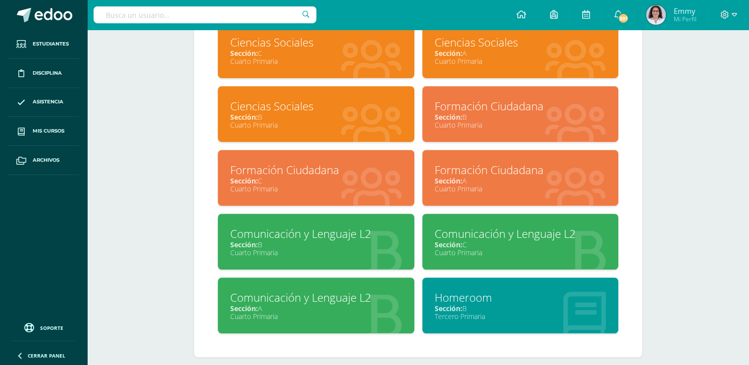
scroll to position [677, 0]
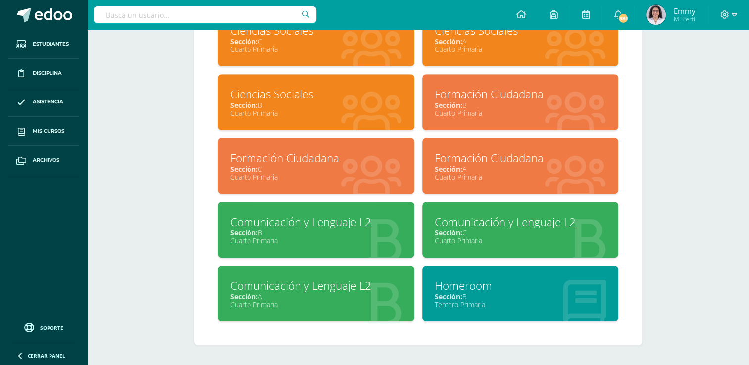
click at [513, 170] on div "Sección: A" at bounding box center [521, 168] width 172 height 9
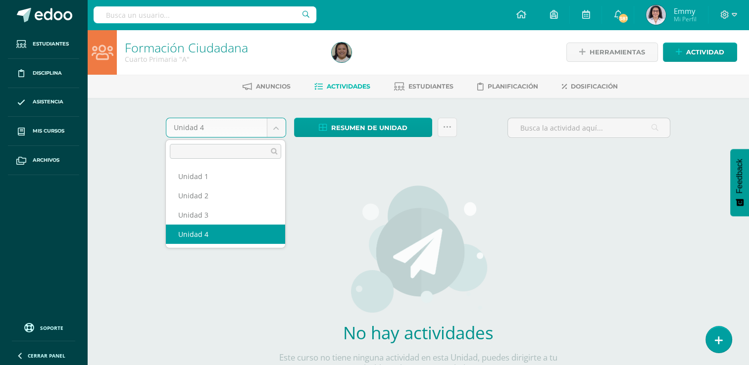
click at [277, 128] on body "Estudiantes Disciplina Asistencia Mis cursos Archivos Soporte Ayuda Reportar un…" at bounding box center [374, 212] width 749 height 425
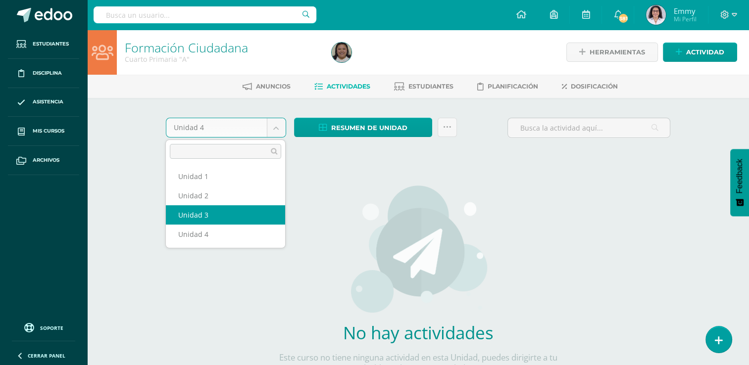
select select "Unidad 3"
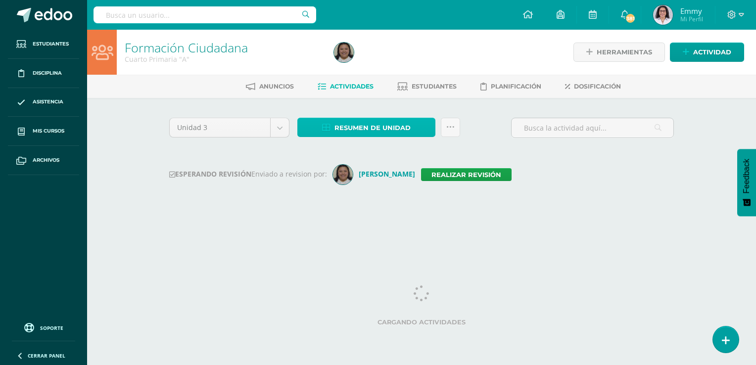
click at [374, 127] on span "Resumen de unidad" at bounding box center [373, 128] width 76 height 18
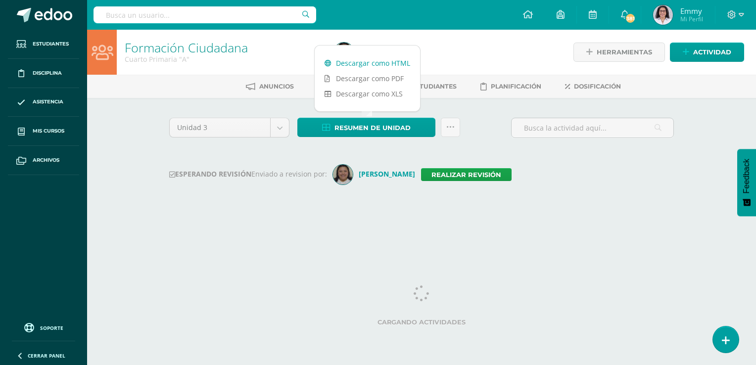
click at [366, 63] on link "Descargar como HTML" at bounding box center [367, 62] width 105 height 15
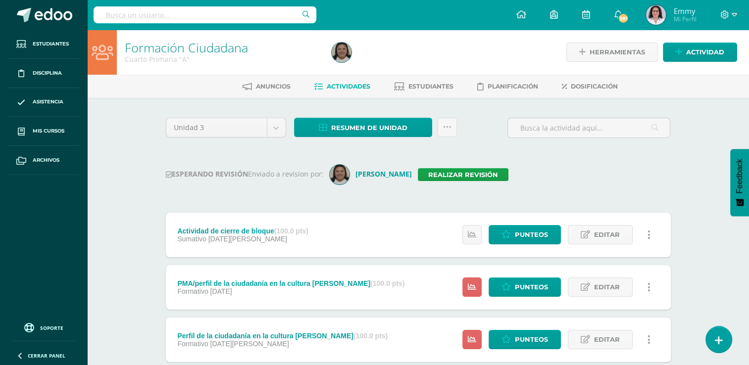
click at [132, 134] on div "Formación Ciudadana Cuarto Primaria "A" Herramientas Detalle de asistencias Act…" at bounding box center [418, 334] width 662 height 608
click at [337, 45] on img at bounding box center [342, 53] width 20 height 20
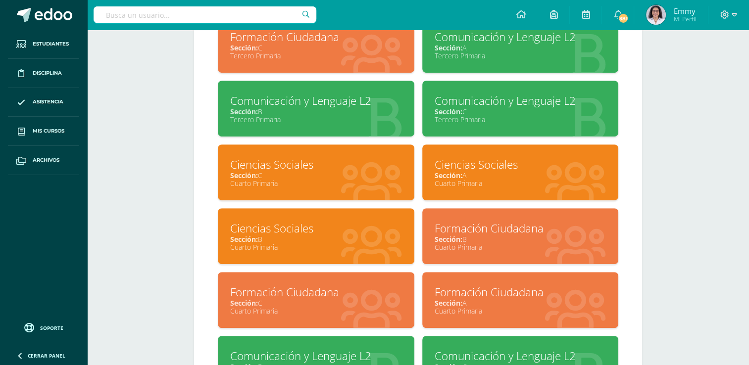
scroll to position [594, 0]
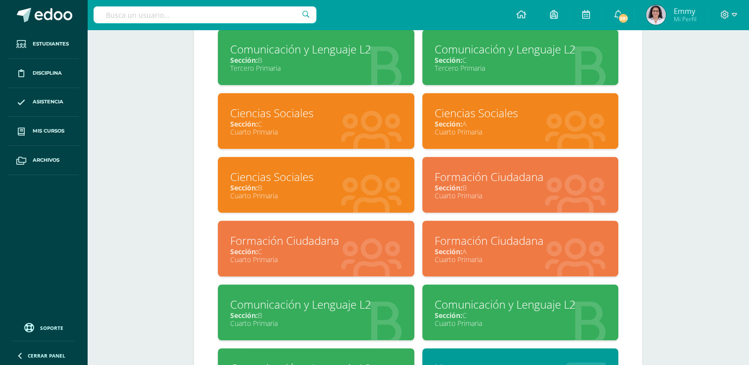
click at [481, 180] on div "Formación Ciudadana" at bounding box center [521, 176] width 172 height 15
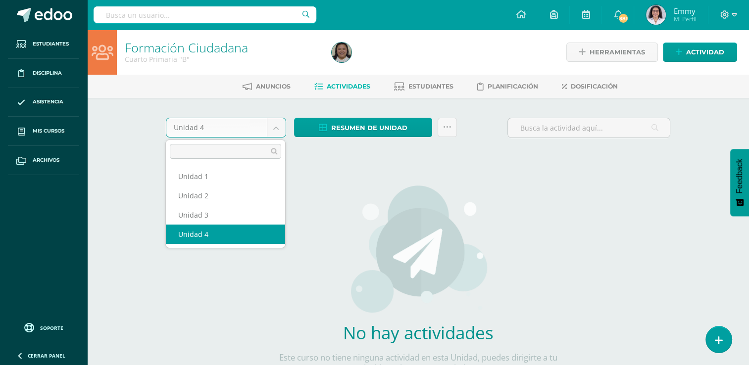
click at [279, 124] on body "Estudiantes Disciplina Asistencia Mis cursos Archivos Soporte Ayuda Reportar un…" at bounding box center [374, 212] width 749 height 425
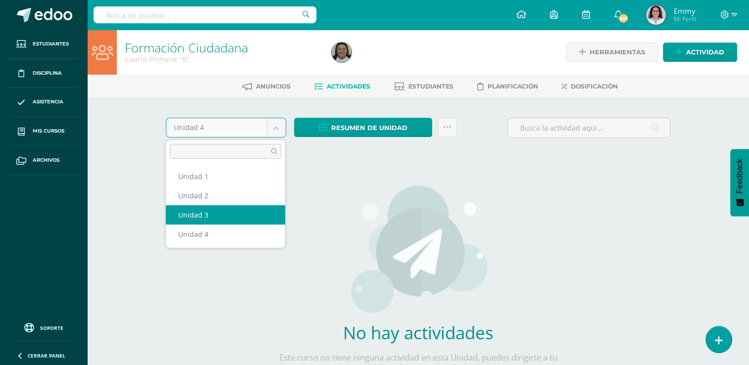
select select "Unidad 3"
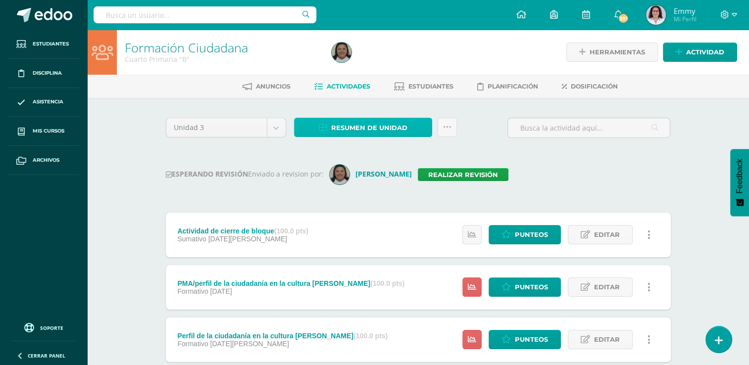
click at [366, 122] on span "Resumen de unidad" at bounding box center [369, 128] width 76 height 18
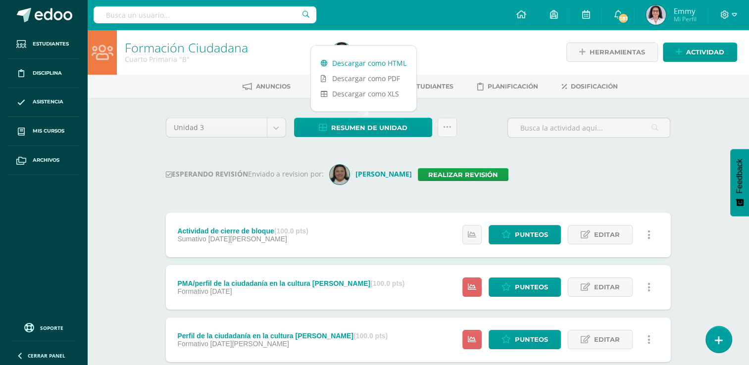
click at [364, 61] on link "Descargar como HTML" at bounding box center [363, 62] width 105 height 15
click at [168, 165] on div "ESPERANDO REVISIÓN Enviado a revision por: Cindy Realizar revisión" at bounding box center [418, 175] width 505 height 20
click at [342, 48] on img at bounding box center [342, 53] width 20 height 20
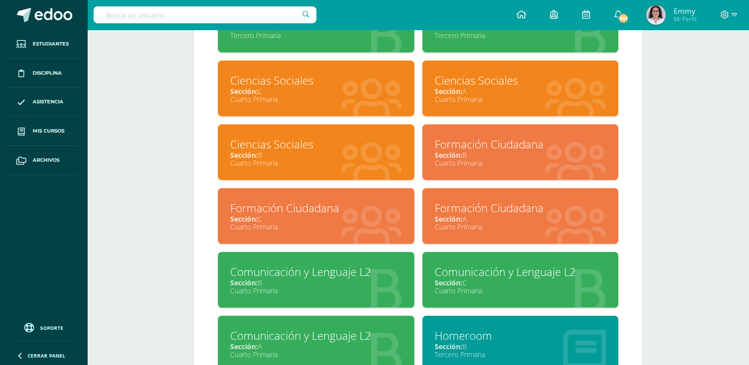
scroll to position [643, 0]
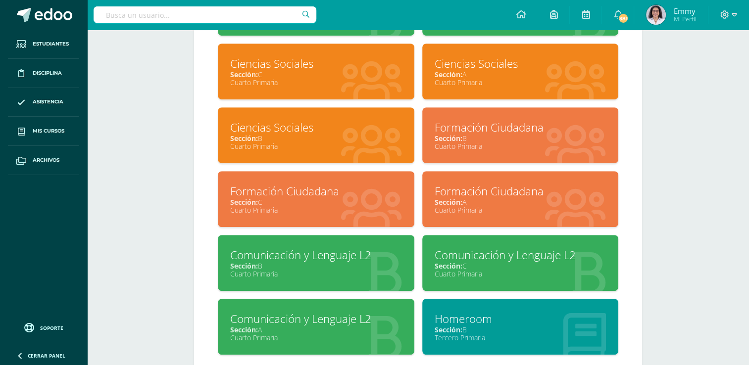
click at [300, 213] on div "Cuarto Primaria" at bounding box center [316, 209] width 172 height 9
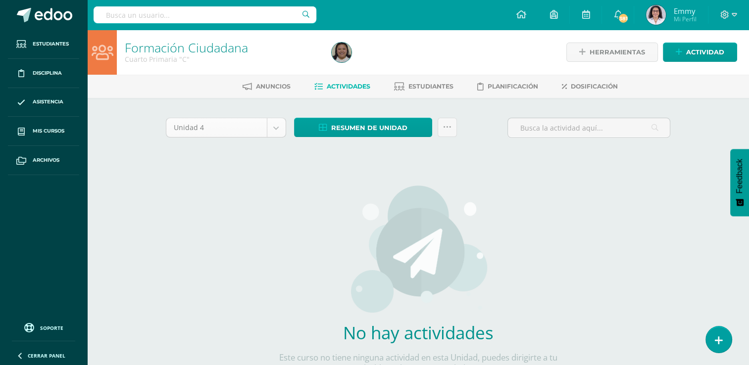
click at [276, 129] on body "Estudiantes Disciplina Asistencia Mis cursos Archivos Soporte Ayuda Reportar un…" at bounding box center [374, 212] width 749 height 425
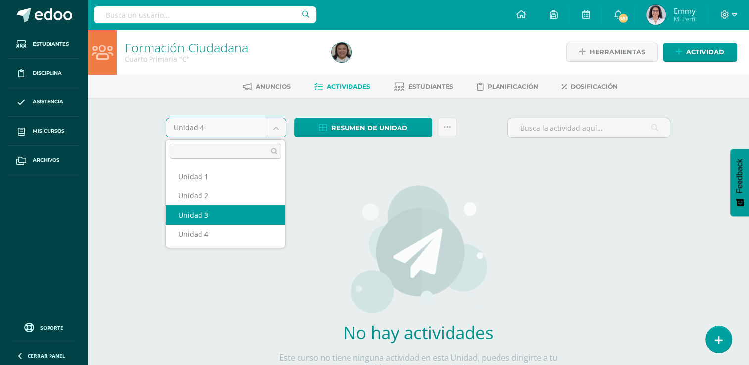
select select "Unidad 3"
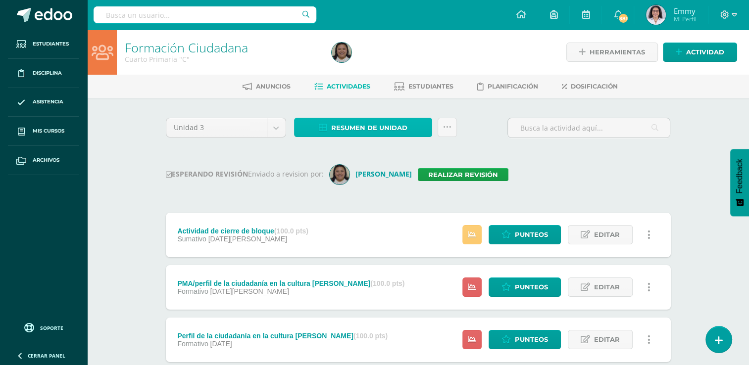
click at [397, 119] on span "Resumen de unidad" at bounding box center [369, 128] width 76 height 18
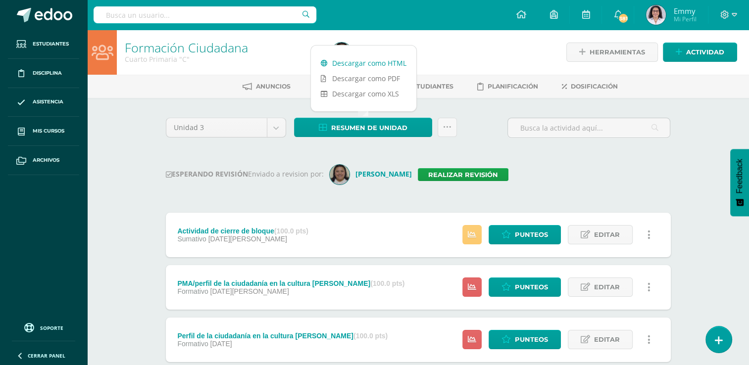
click at [355, 60] on link "Descargar como HTML" at bounding box center [363, 62] width 105 height 15
click at [117, 113] on div "Formación Ciudadana Cuarto Primaria "C" Herramientas Detalle de asistencias Act…" at bounding box center [418, 334] width 662 height 608
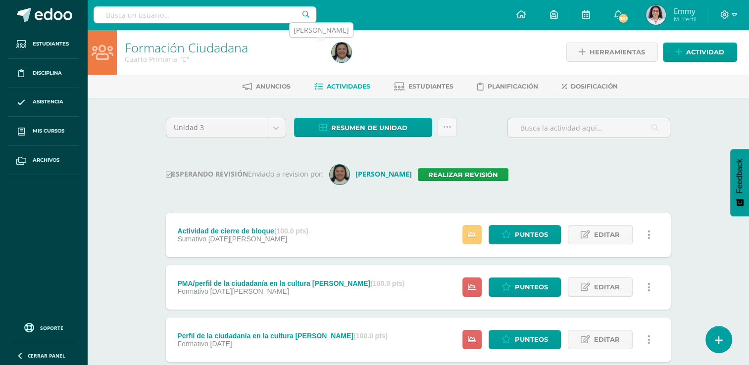
click at [342, 56] on img at bounding box center [342, 53] width 20 height 20
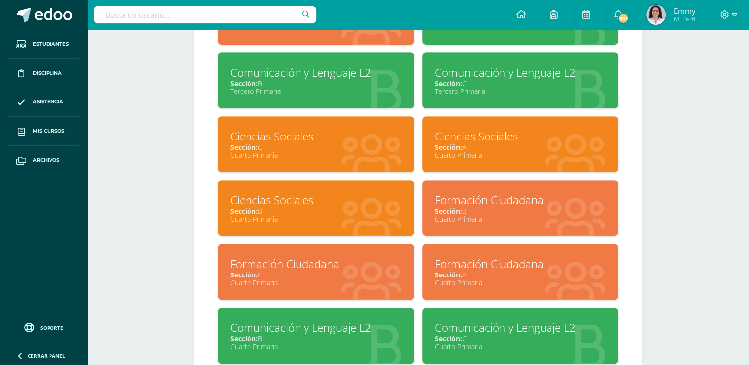
scroll to position [677, 0]
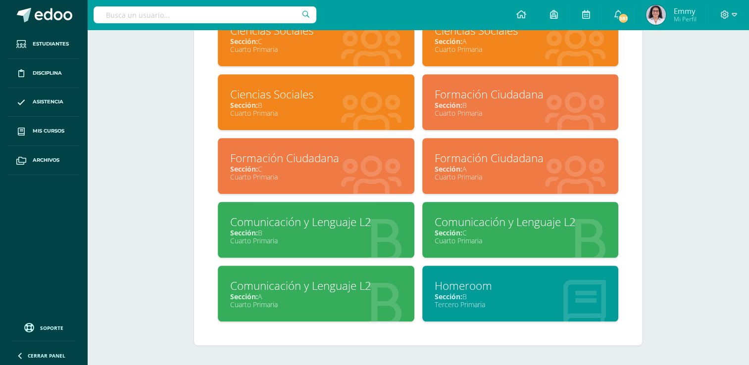
click at [325, 299] on div "Sección: A" at bounding box center [316, 296] width 172 height 9
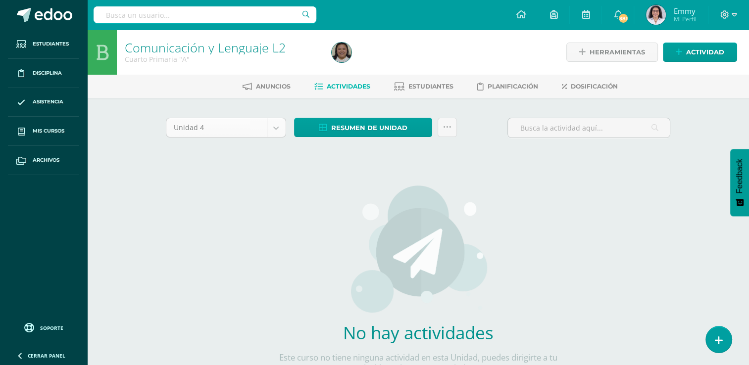
click at [279, 127] on body "Estudiantes Disciplina Asistencia Mis cursos Archivos Soporte Ayuda Reportar un…" at bounding box center [374, 212] width 749 height 425
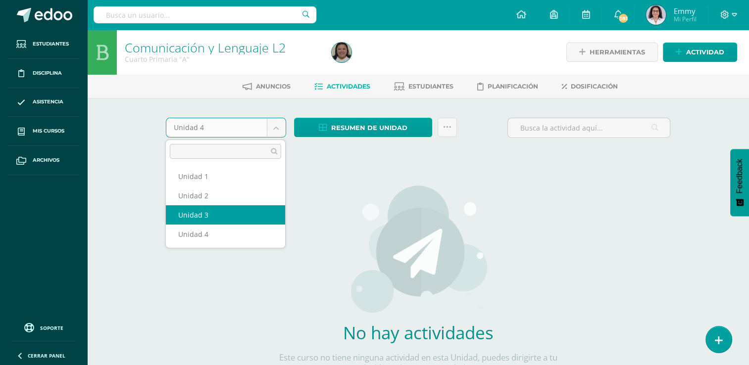
select select "Unidad 3"
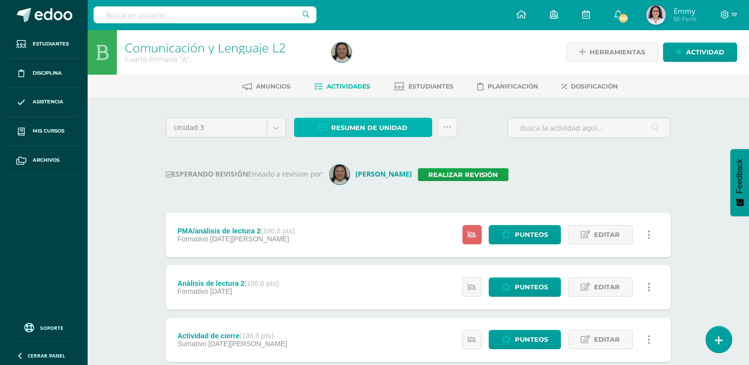
click at [345, 124] on span "Resumen de unidad" at bounding box center [369, 128] width 76 height 18
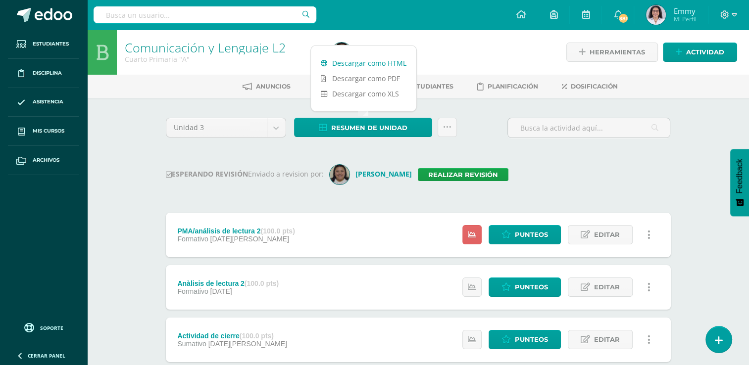
click at [347, 59] on link "Descargar como HTML" at bounding box center [363, 62] width 105 height 15
click at [99, 171] on div "Comunicación y Lenguaje L2 Cuarto Primaria "A" Herramientas Detalle de asistenc…" at bounding box center [418, 334] width 662 height 608
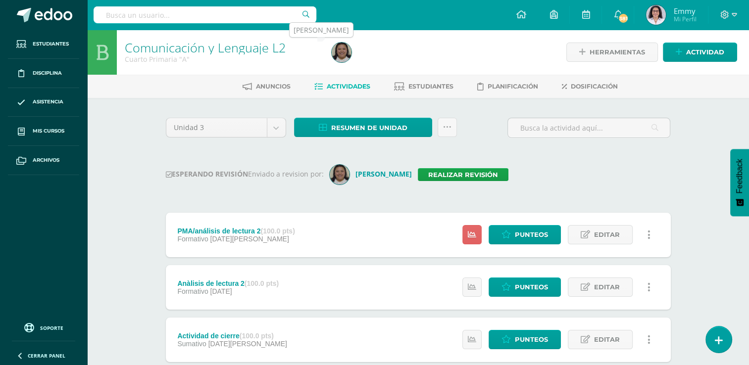
click at [343, 52] on img at bounding box center [342, 53] width 20 height 20
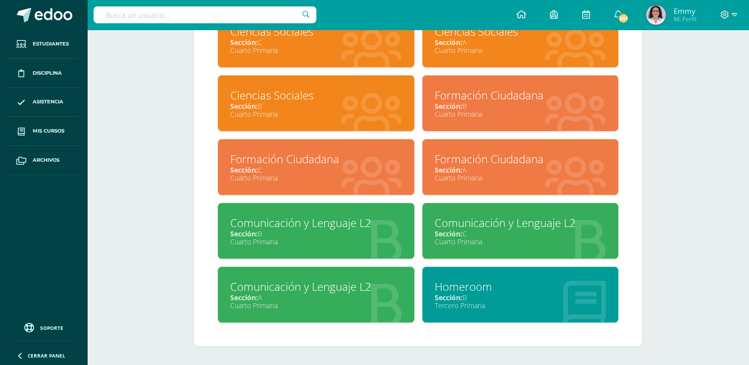
scroll to position [677, 0]
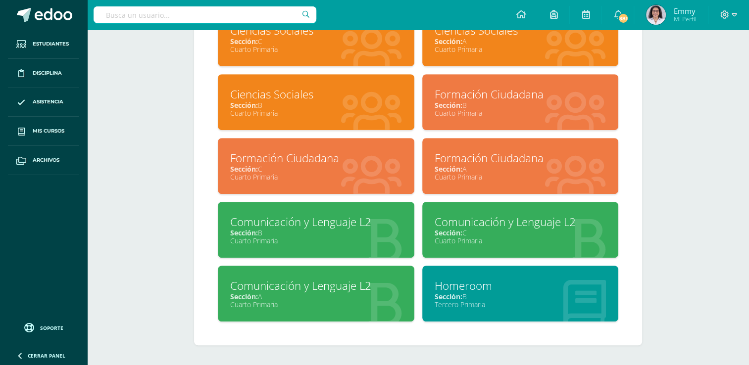
click at [334, 236] on div "Cuarto Primaria" at bounding box center [316, 240] width 172 height 9
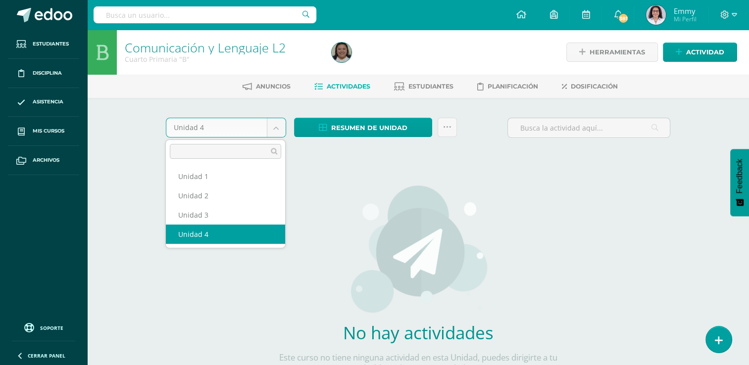
click at [277, 130] on body "Estudiantes Disciplina Asistencia Mis cursos Archivos Soporte Ayuda Reportar un…" at bounding box center [374, 212] width 749 height 425
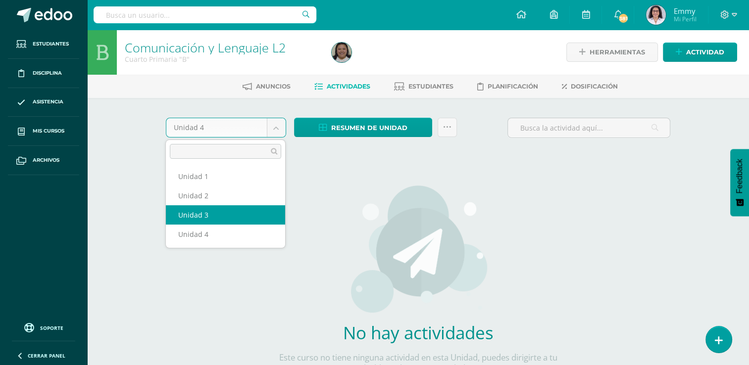
select select "Unidad 3"
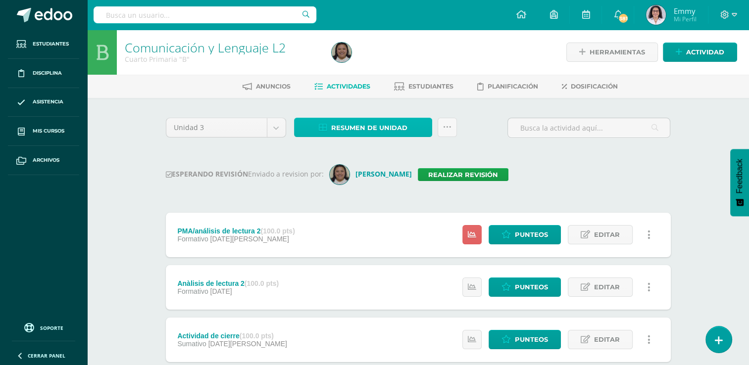
click at [371, 127] on span "Resumen de unidad" at bounding box center [369, 128] width 76 height 18
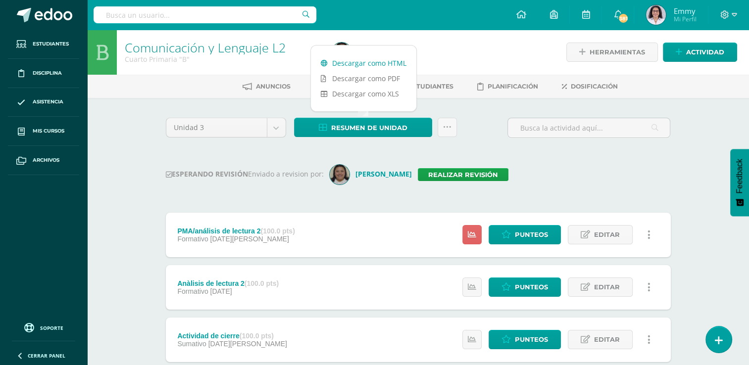
click at [364, 64] on link "Descargar como HTML" at bounding box center [363, 62] width 105 height 15
click at [297, 49] on h1 "Comunicación y Lenguaje L2" at bounding box center [222, 48] width 195 height 14
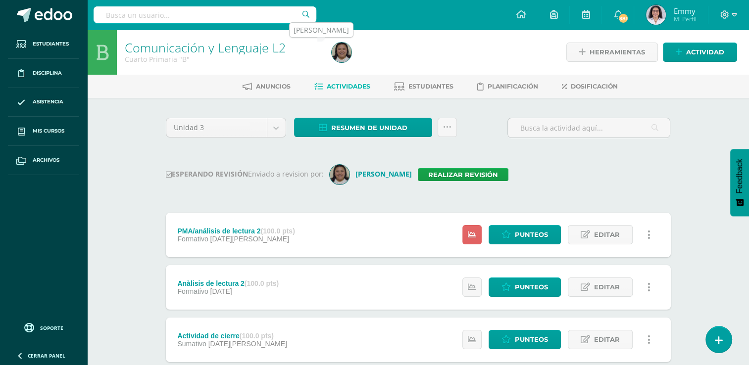
click at [345, 50] on img at bounding box center [342, 53] width 20 height 20
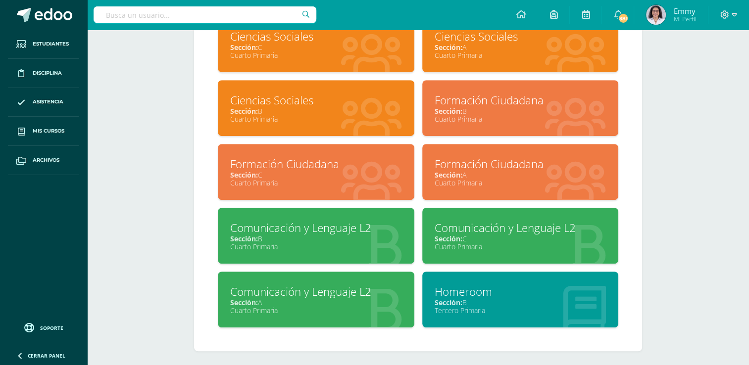
scroll to position [677, 0]
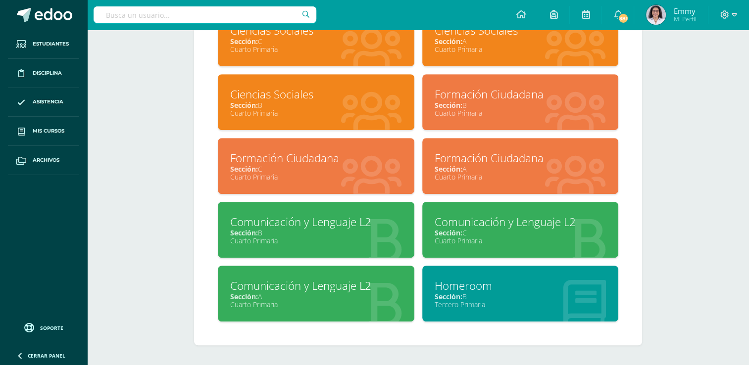
click at [533, 225] on div "Comunicación y Lenguaje L2" at bounding box center [521, 221] width 172 height 15
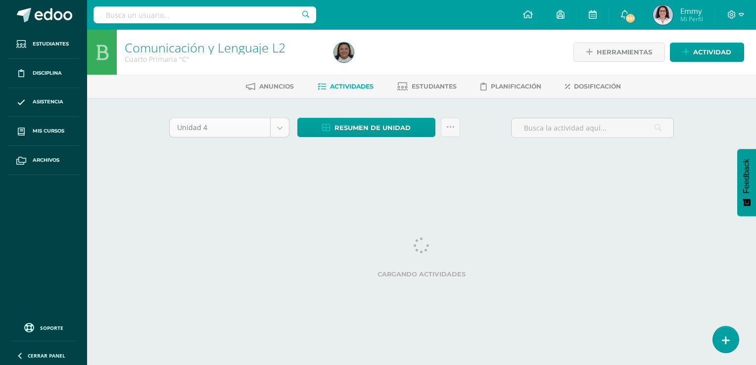
click at [274, 126] on body "Estudiantes Disciplina Asistencia Mis cursos Archivos Soporte Ayuda Reportar un…" at bounding box center [378, 92] width 756 height 185
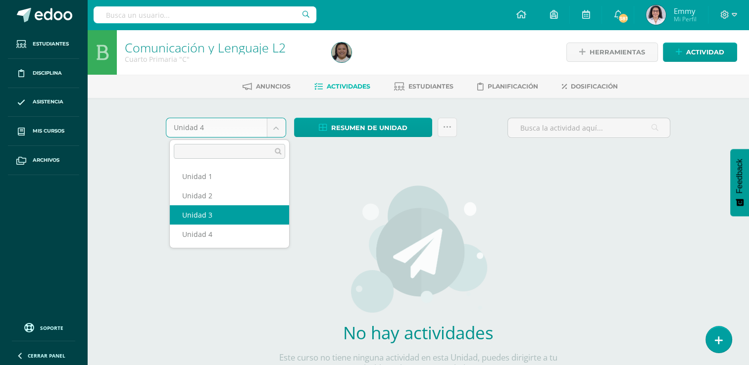
select select "Unidad 3"
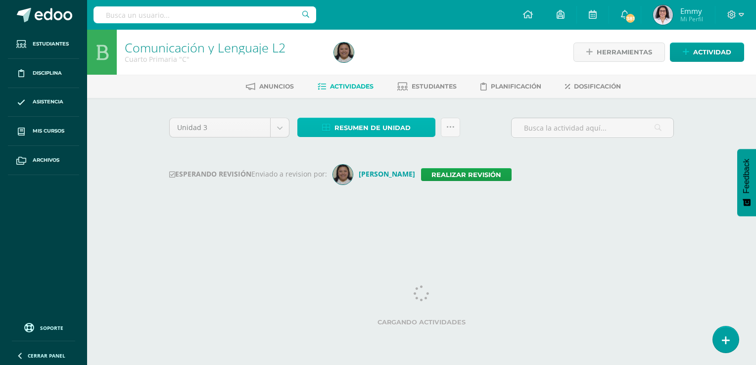
click at [373, 119] on span "Resumen de unidad" at bounding box center [373, 128] width 76 height 18
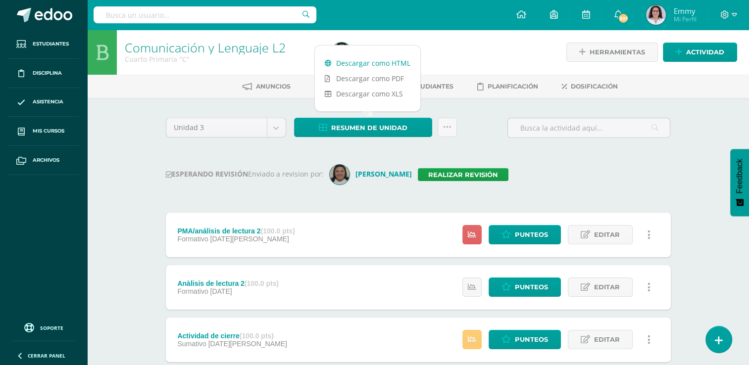
click at [370, 62] on link "Descargar como HTML" at bounding box center [367, 62] width 105 height 15
